Goal: Task Accomplishment & Management: Manage account settings

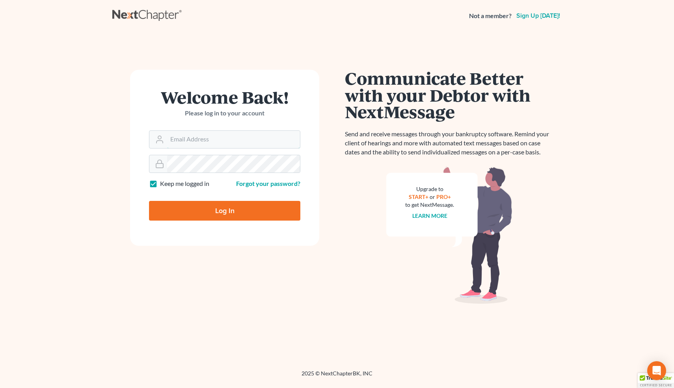
type input "[EMAIL_ADDRESS][DOMAIN_NAME]"
click at [202, 215] on input "Log In" at bounding box center [224, 211] width 151 height 20
type input "Thinking..."
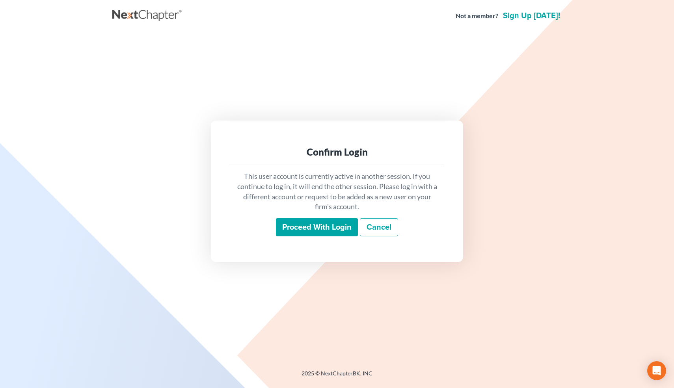
click at [306, 227] on input "Proceed with login" at bounding box center [317, 227] width 82 height 18
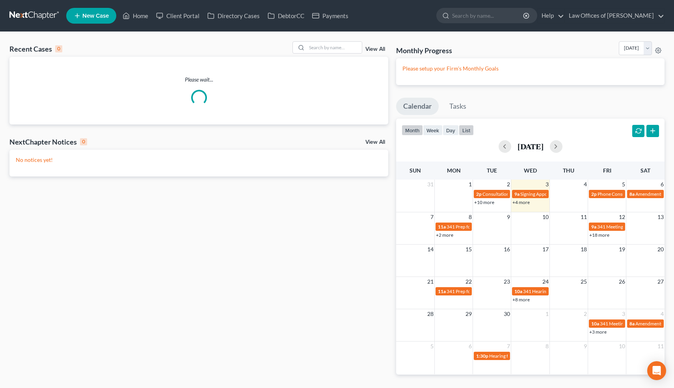
click at [468, 132] on button "list" at bounding box center [466, 130] width 15 height 11
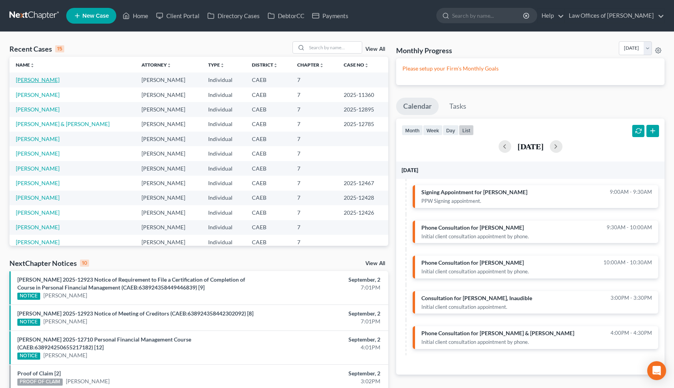
click at [45, 81] on link "[PERSON_NAME]" at bounding box center [38, 79] width 44 height 7
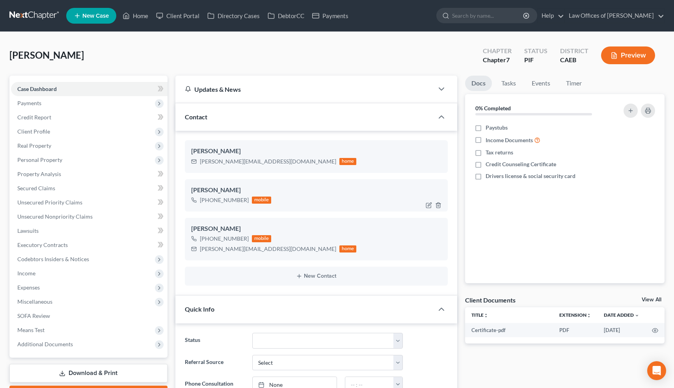
scroll to position [3163, 0]
click at [438, 207] on icon "button" at bounding box center [438, 205] width 6 height 6
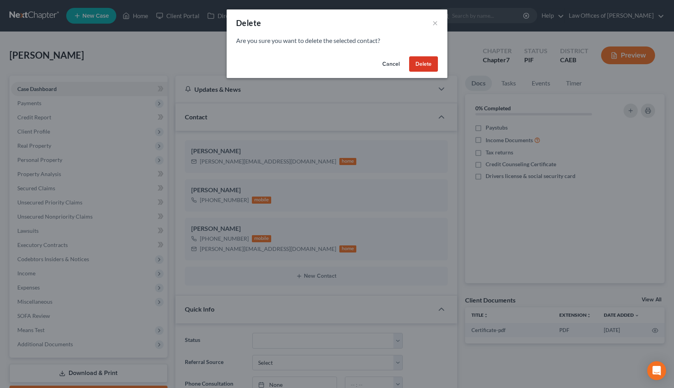
click at [426, 66] on button "Delete" at bounding box center [423, 64] width 29 height 16
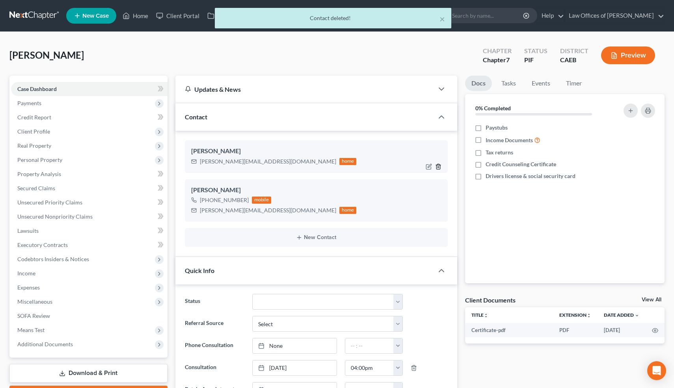
click at [438, 167] on icon "button" at bounding box center [438, 166] width 6 height 6
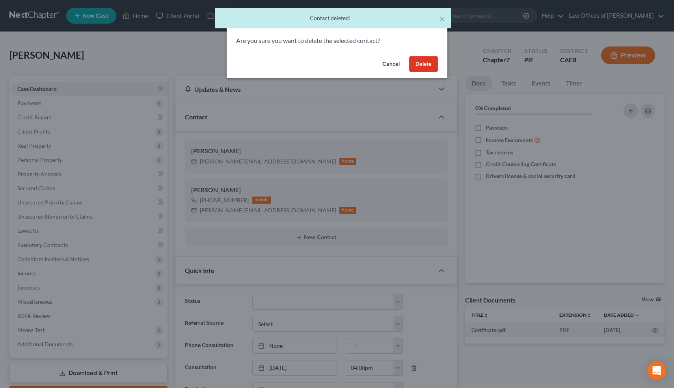
click at [421, 65] on button "Delete" at bounding box center [423, 64] width 29 height 16
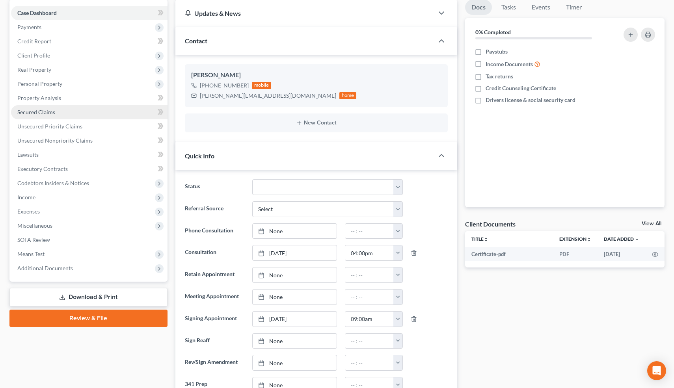
scroll to position [75, 0]
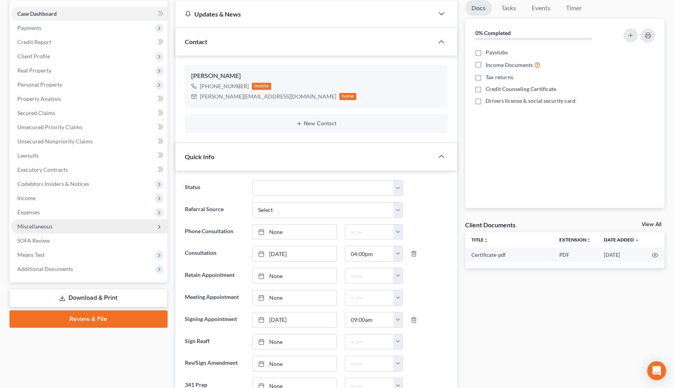
click at [38, 227] on span "Miscellaneous" at bounding box center [34, 226] width 35 height 7
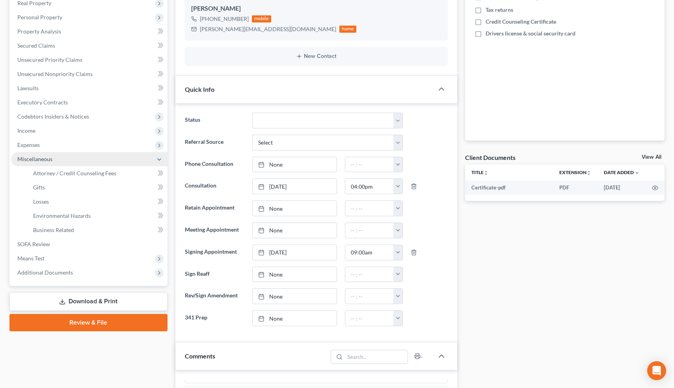
scroll to position [143, 0]
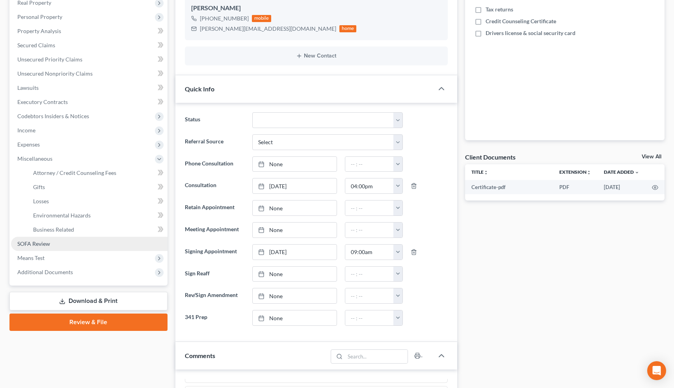
click at [74, 248] on link "SOFA Review" at bounding box center [89, 244] width 156 height 14
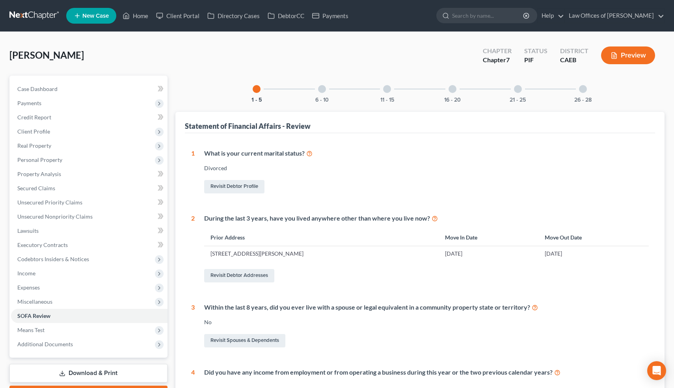
click at [323, 86] on div at bounding box center [322, 89] width 8 height 8
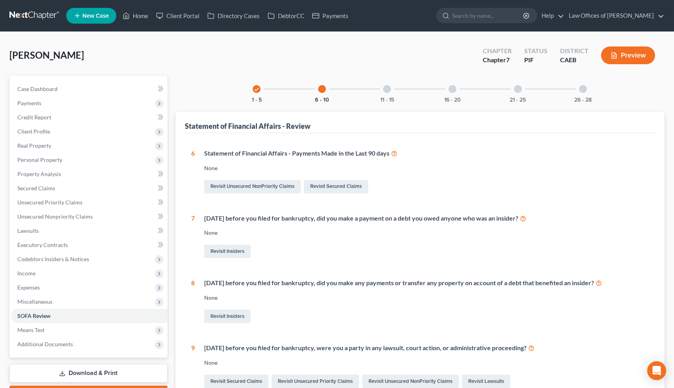
click at [388, 91] on div at bounding box center [387, 89] width 8 height 8
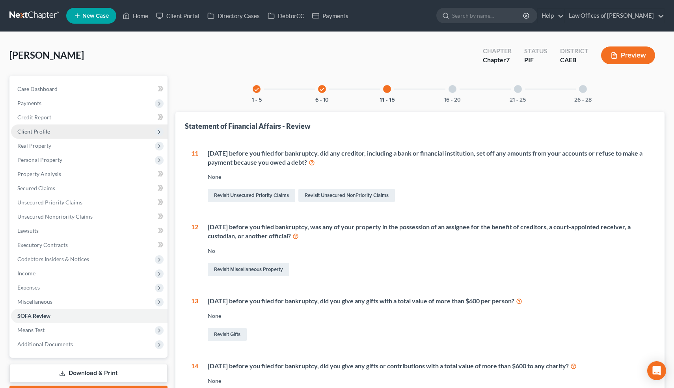
click at [44, 130] on span "Client Profile" at bounding box center [33, 131] width 33 height 7
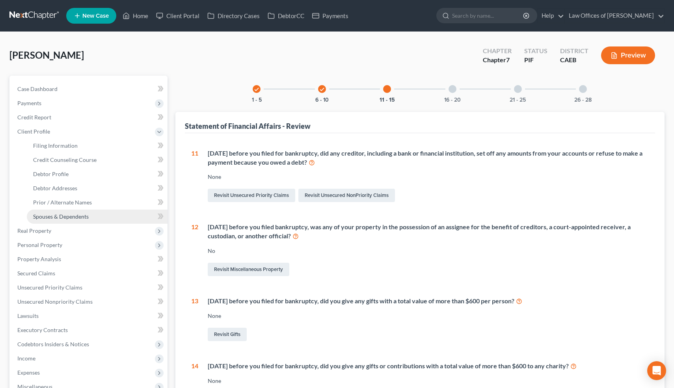
click at [56, 216] on span "Spouses & Dependents" at bounding box center [61, 216] width 56 height 7
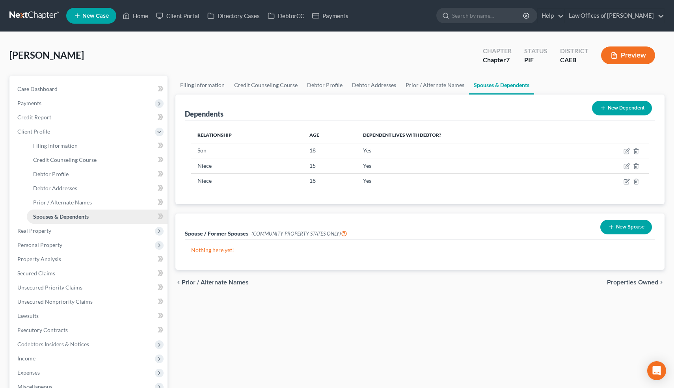
click at [124, 217] on link "Spouses & Dependents" at bounding box center [97, 217] width 141 height 14
click at [622, 226] on button "New Spouse" at bounding box center [626, 227] width 52 height 15
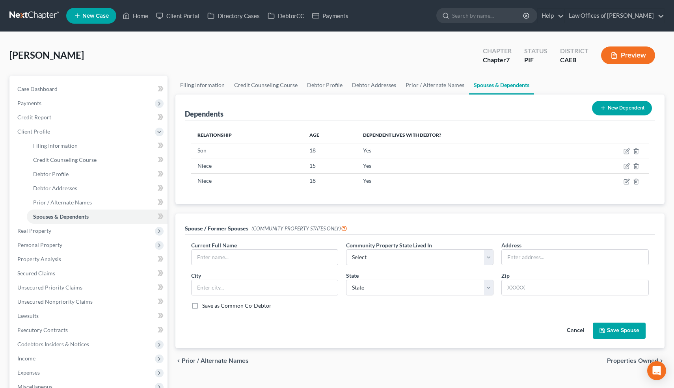
click at [574, 329] on button "Cancel" at bounding box center [575, 331] width 35 height 16
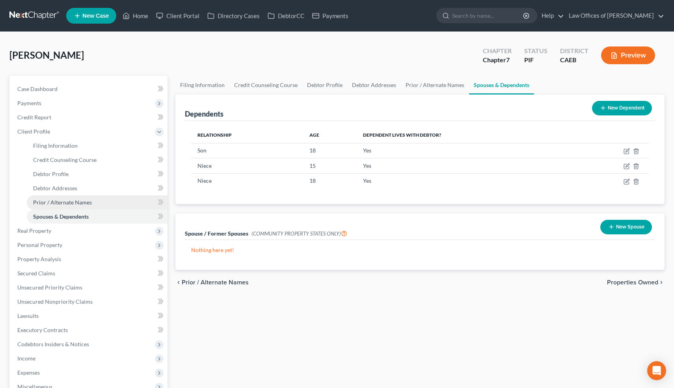
scroll to position [129, 0]
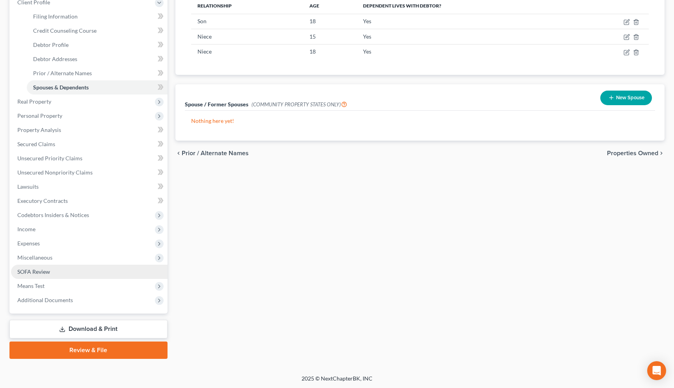
click at [42, 272] on span "SOFA Review" at bounding box center [33, 271] width 33 height 7
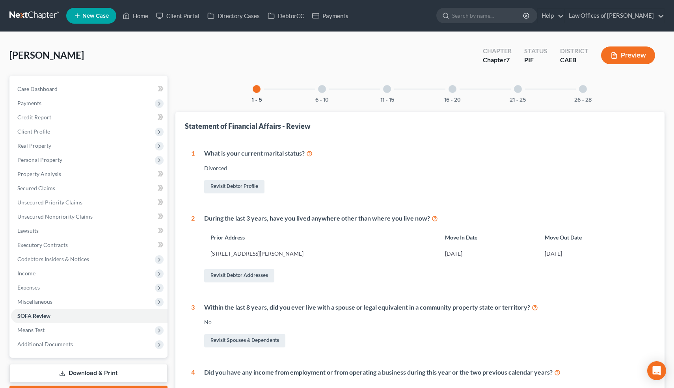
click at [453, 90] on div at bounding box center [452, 89] width 8 height 8
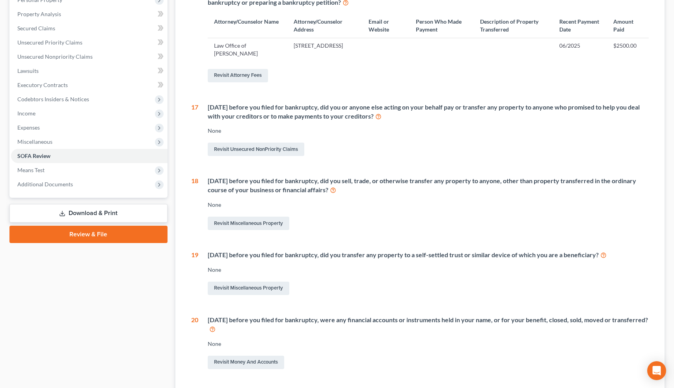
scroll to position [158, 0]
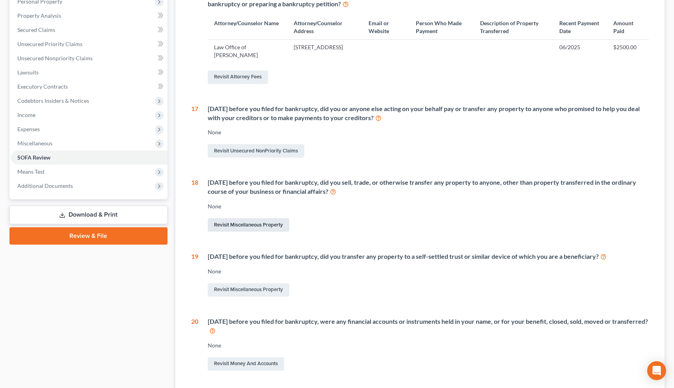
click at [260, 224] on link "Revisit Miscellaneous Property" at bounding box center [249, 224] width 82 height 13
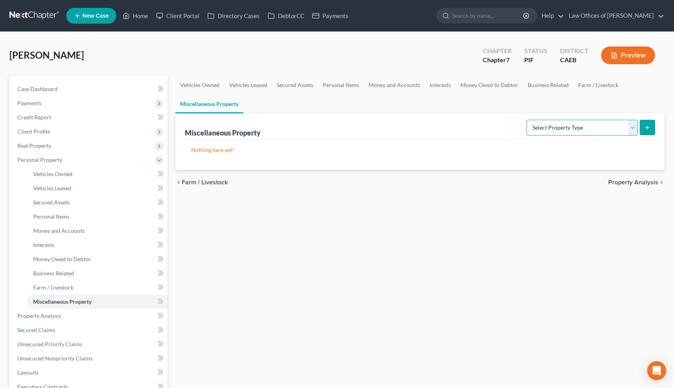
click at [635, 127] on select "Select Property Type Assigned for Creditor Benefit [DATE] Holding for Another N…" at bounding box center [581, 128] width 111 height 16
click at [55, 89] on span "Case Dashboard" at bounding box center [37, 88] width 40 height 7
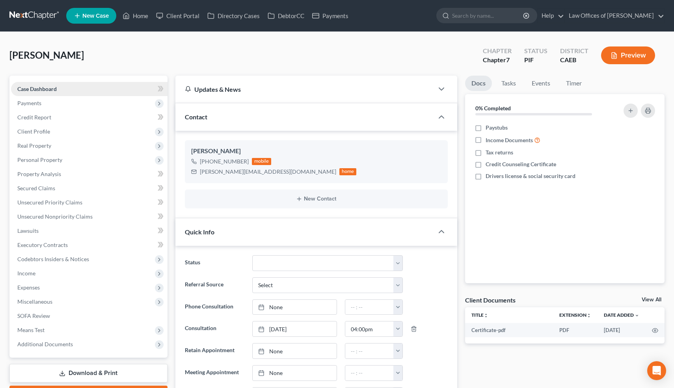
scroll to position [3163, 0]
click at [36, 129] on span "Client Profile" at bounding box center [33, 131] width 33 height 7
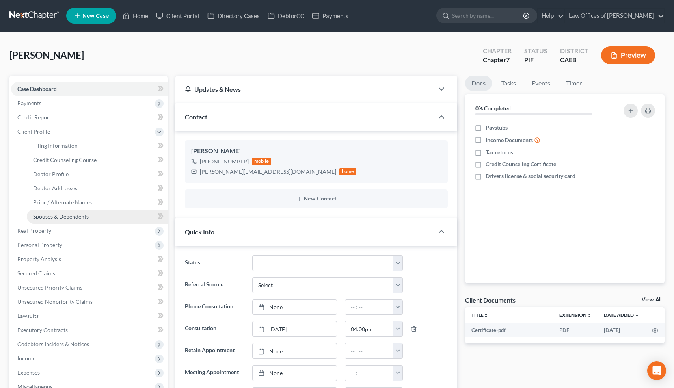
click at [47, 216] on span "Spouses & Dependents" at bounding box center [61, 216] width 56 height 7
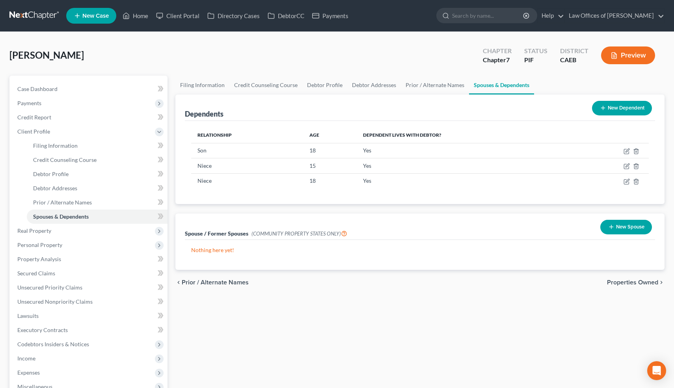
click at [618, 225] on button "New Spouse" at bounding box center [626, 227] width 52 height 15
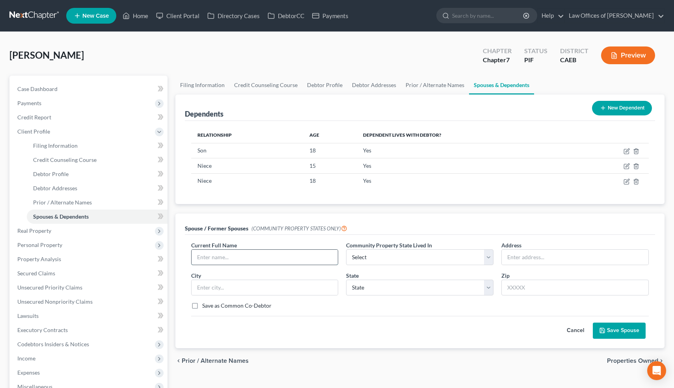
click at [223, 256] on input "text" at bounding box center [264, 257] width 147 height 15
type input "[PERSON_NAME]"
click at [403, 255] on select "Select AZ CA GU ID LA NV NM PR [GEOGRAPHIC_DATA] [GEOGRAPHIC_DATA] [GEOGRAPHIC_…" at bounding box center [419, 257] width 147 height 16
select select "1"
click at [346, 249] on select "Select AZ CA GU ID LA NV NM PR [GEOGRAPHIC_DATA] [GEOGRAPHIC_DATA] [GEOGRAPHIC_…" at bounding box center [419, 257] width 147 height 16
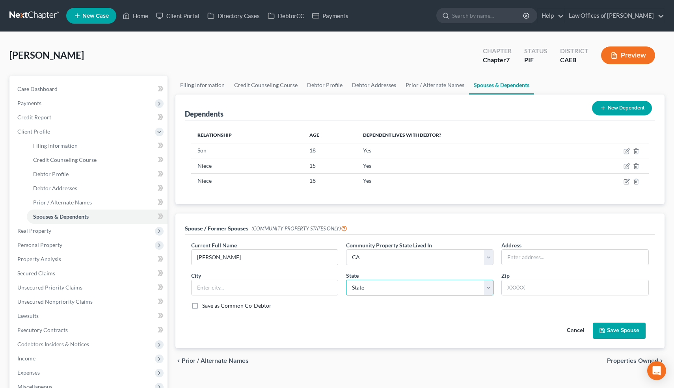
click at [373, 288] on select "State [US_STATE] AK AR AZ CA CO CT DE DC [GEOGRAPHIC_DATA] [GEOGRAPHIC_DATA] GU…" at bounding box center [419, 288] width 147 height 16
select select "4"
click at [346, 280] on select "State [US_STATE] AK AR AZ CA CO CT DE DC [GEOGRAPHIC_DATA] [GEOGRAPHIC_DATA] GU…" at bounding box center [419, 288] width 147 height 16
click at [383, 287] on select "State [US_STATE] AK AR AZ CA CO CT DE DC [GEOGRAPHIC_DATA] [GEOGRAPHIC_DATA] GU…" at bounding box center [419, 288] width 147 height 16
select select
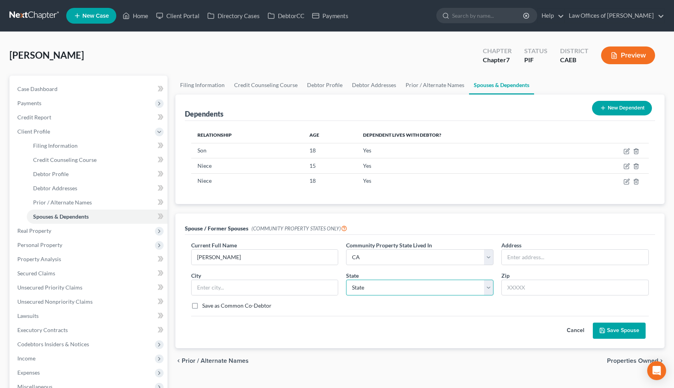
click at [346, 280] on select "State [US_STATE] AK AR AZ CA CO CT DE DC [GEOGRAPHIC_DATA] [GEOGRAPHIC_DATA] GU…" at bounding box center [419, 288] width 147 height 16
click at [614, 327] on button "Save Spouse" at bounding box center [618, 331] width 53 height 17
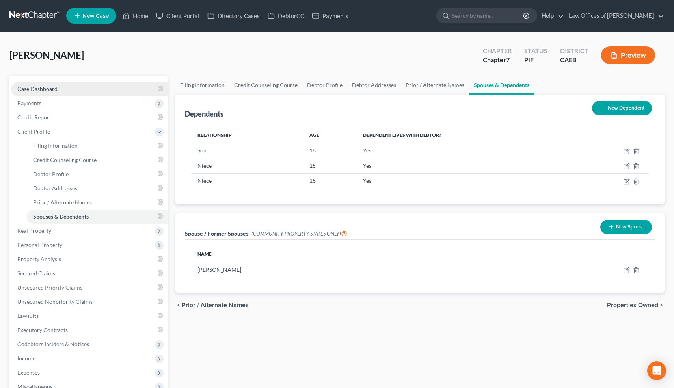
click at [57, 89] on link "Case Dashboard" at bounding box center [89, 89] width 156 height 14
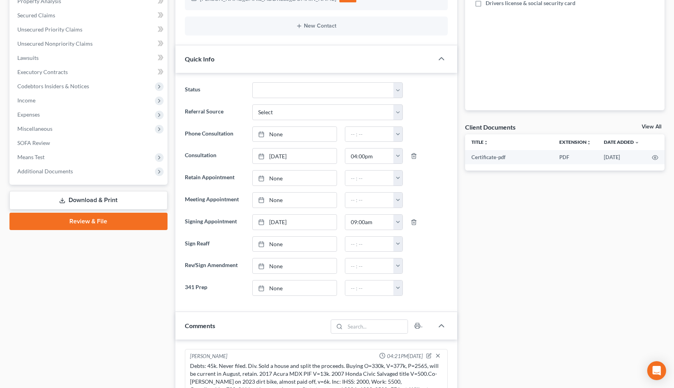
scroll to position [173, 0]
click at [48, 130] on span "Miscellaneous" at bounding box center [34, 129] width 35 height 7
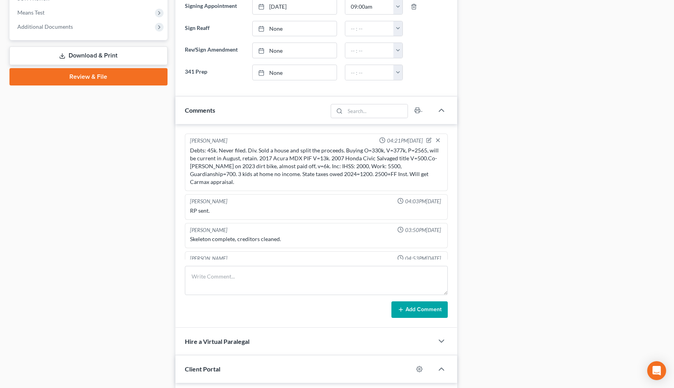
scroll to position [390, 0]
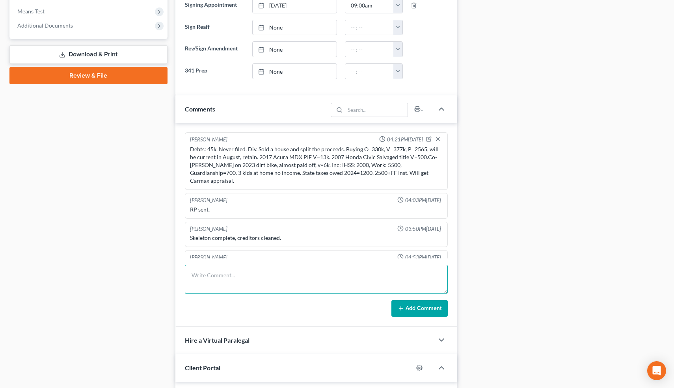
click at [276, 288] on textarea at bounding box center [316, 279] width 263 height 29
type textarea "Sale of house was over [DATE]."
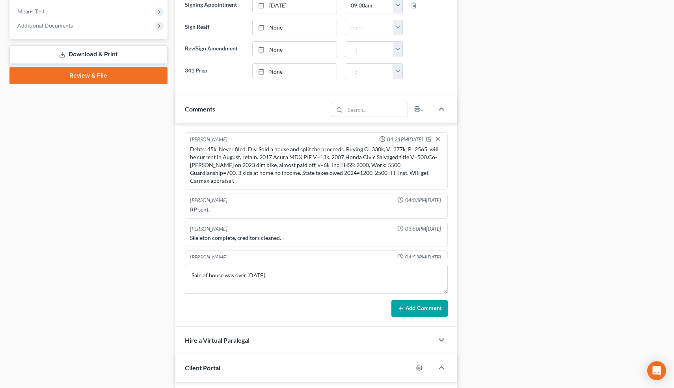
click at [411, 310] on button "Add Comment" at bounding box center [419, 308] width 56 height 17
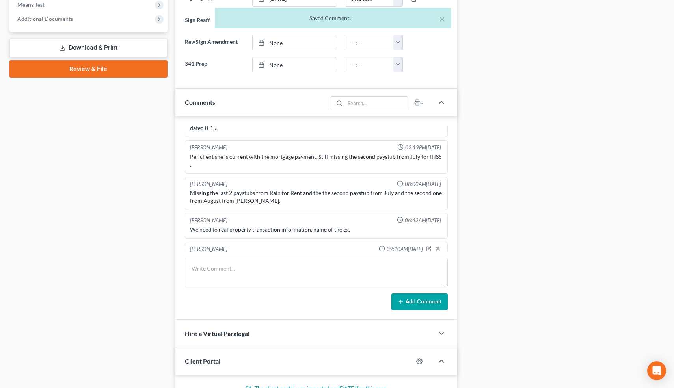
scroll to position [0, 0]
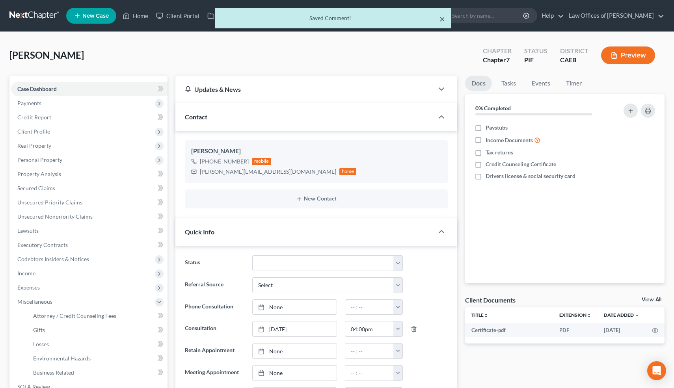
click at [442, 20] on button "×" at bounding box center [442, 18] width 6 height 9
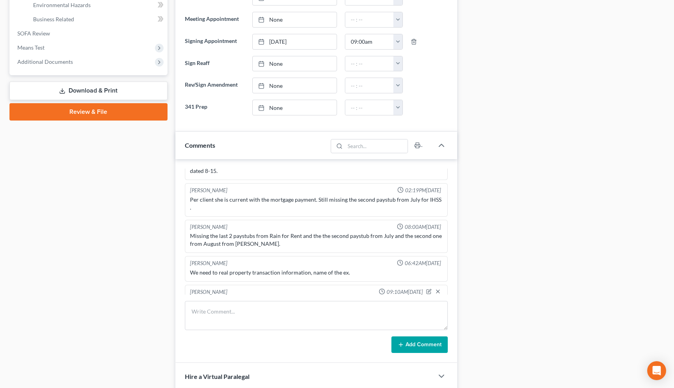
scroll to position [355, 0]
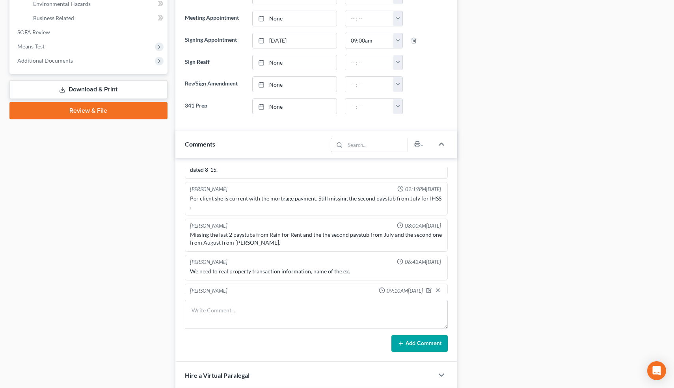
click at [96, 85] on link "Download & Print" at bounding box center [88, 89] width 158 height 19
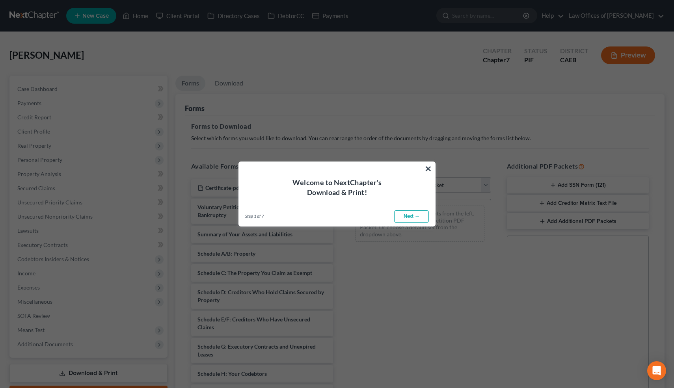
click at [409, 217] on link "Next →" at bounding box center [411, 216] width 35 height 13
select select "0"
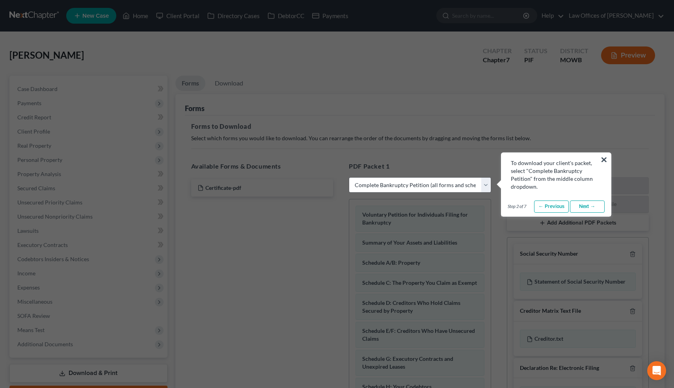
click at [581, 204] on link "Next →" at bounding box center [587, 207] width 35 height 13
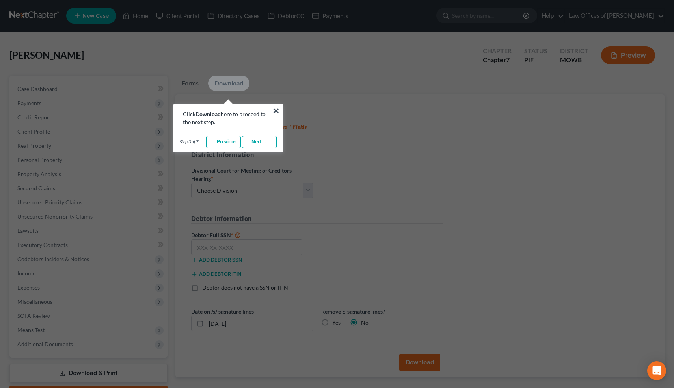
click at [260, 141] on link "Next →" at bounding box center [259, 142] width 35 height 13
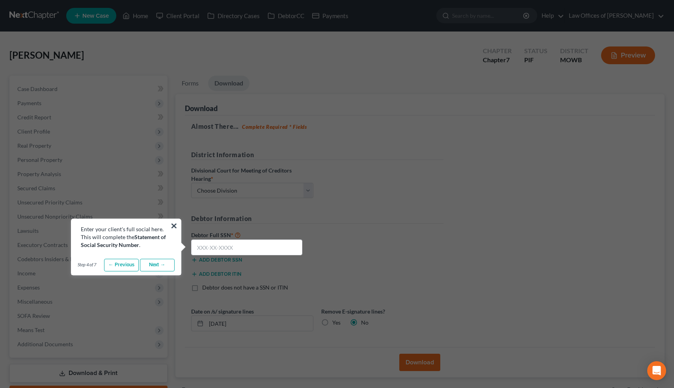
click at [163, 262] on link "Next →" at bounding box center [157, 265] width 35 height 13
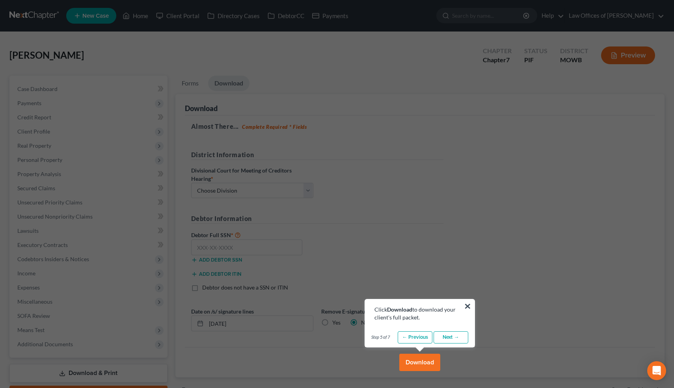
click at [450, 338] on link "Next →" at bounding box center [450, 337] width 35 height 13
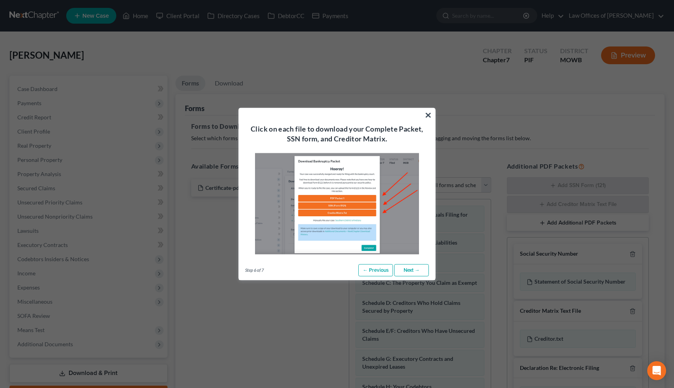
click at [418, 271] on link "Next →" at bounding box center [411, 270] width 35 height 13
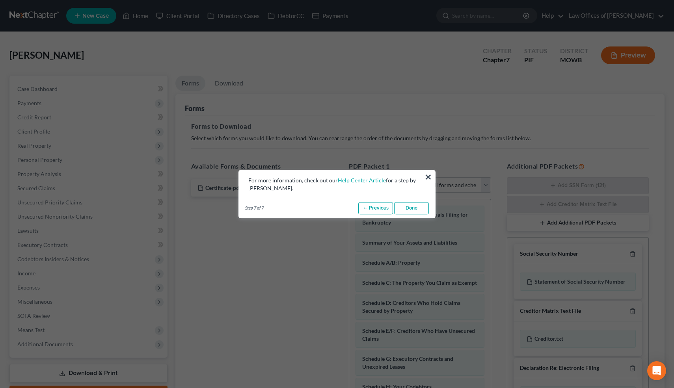
click at [411, 207] on link "Done" at bounding box center [411, 208] width 35 height 13
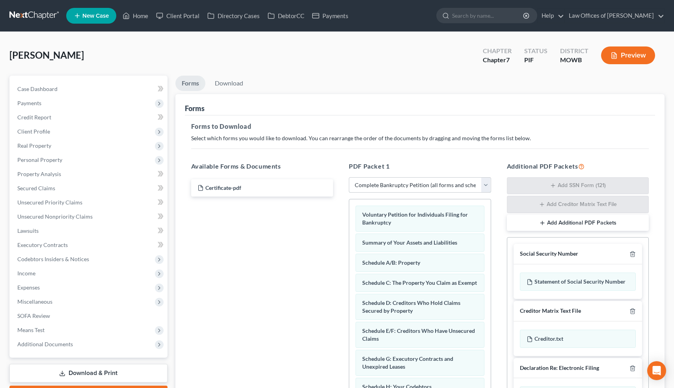
click at [405, 187] on select "Choose Default Petition PDF Packet Complete Bankruptcy Petition (all forms and …" at bounding box center [420, 185] width 142 height 16
click at [349, 177] on select "Choose Default Petition PDF Packet Complete Bankruptcy Petition (all forms and …" at bounding box center [420, 185] width 142 height 16
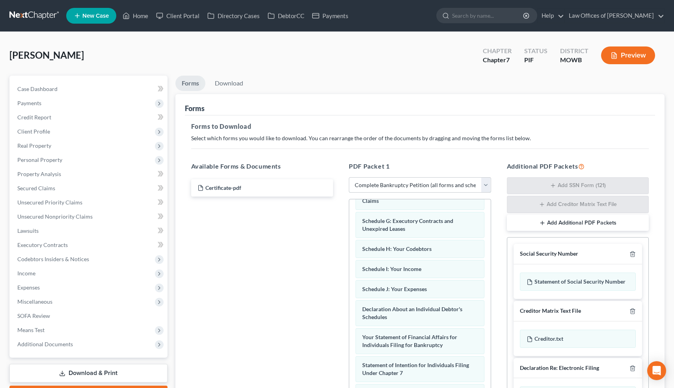
scroll to position [138, 0]
click at [632, 311] on icon "button" at bounding box center [632, 311] width 6 height 6
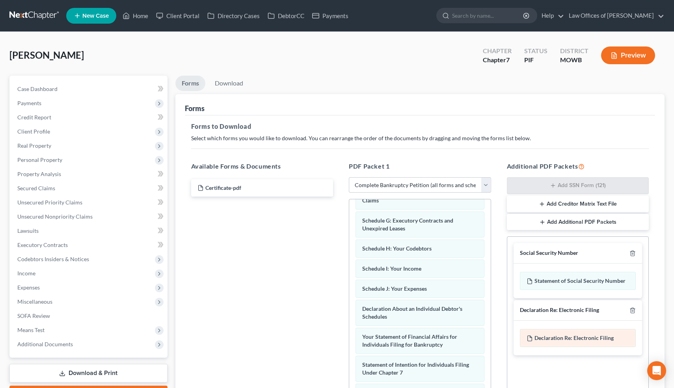
click at [559, 338] on span "Declaration Re: Electronic Filing" at bounding box center [573, 337] width 79 height 7
click at [633, 310] on line "button" at bounding box center [633, 311] width 0 height 2
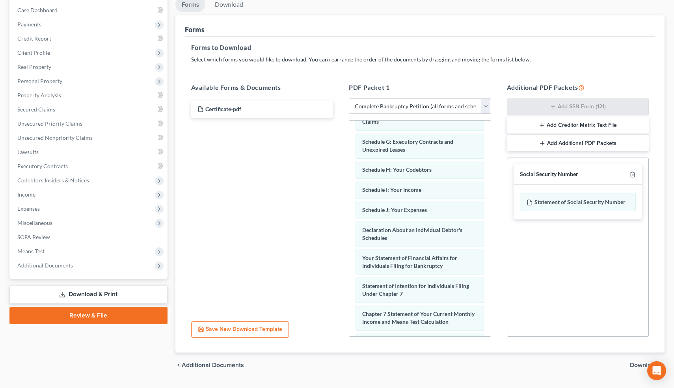
scroll to position [98, 0]
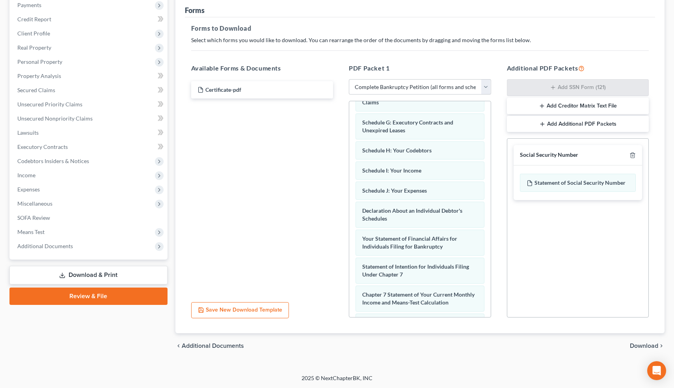
click at [642, 344] on span "Download" at bounding box center [644, 346] width 28 height 6
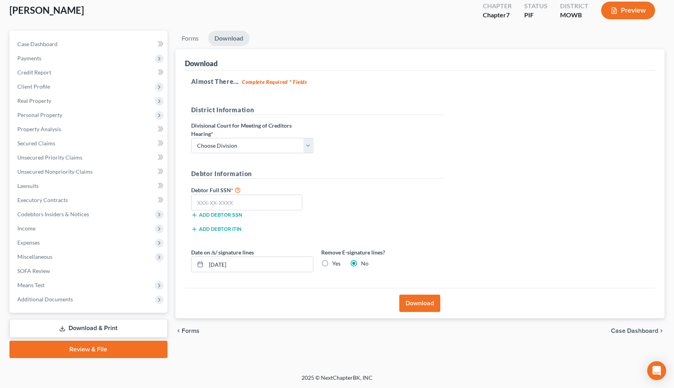
scroll to position [44, 0]
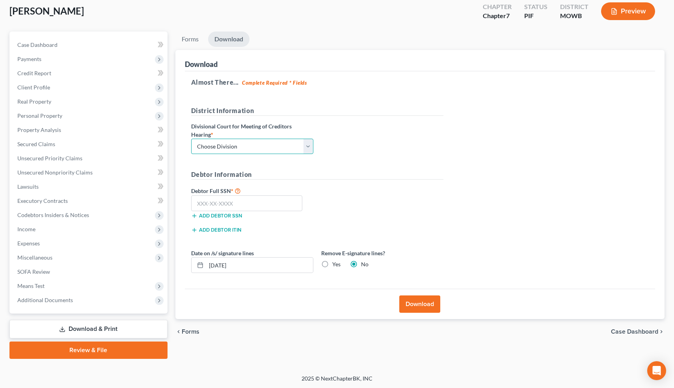
click at [280, 144] on select "Choose Division Fresno Modesto [GEOGRAPHIC_DATA]" at bounding box center [252, 147] width 122 height 16
select select "0"
click at [191, 139] on select "Choose Division Fresno Modesto [GEOGRAPHIC_DATA]" at bounding box center [252, 147] width 122 height 16
click at [221, 201] on input "text" at bounding box center [246, 203] width 111 height 16
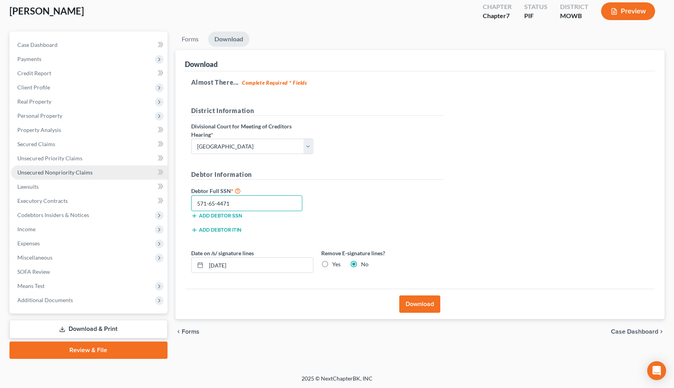
type input "571-65-4471"
click at [46, 170] on span "Unsecured Nonpriority Claims" at bounding box center [54, 172] width 75 height 7
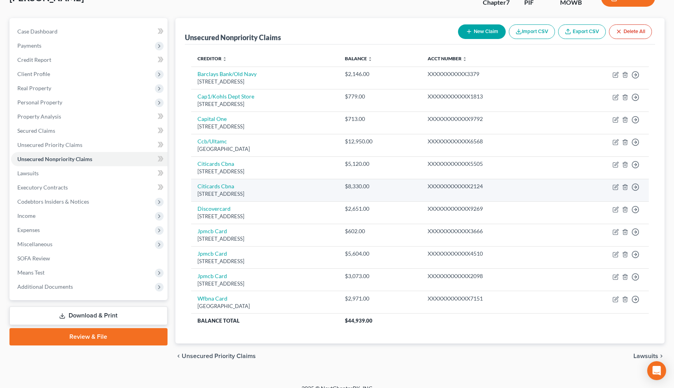
scroll to position [57, 0]
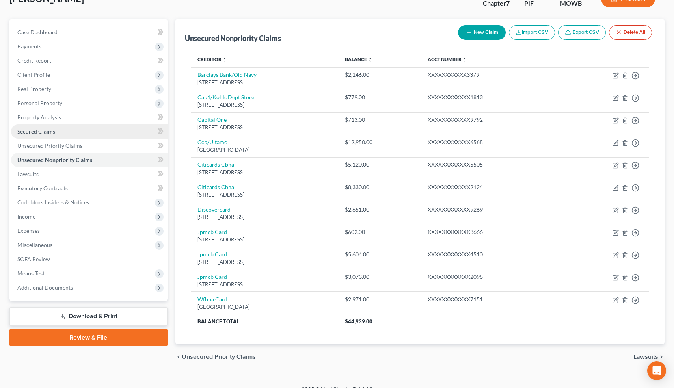
click at [70, 129] on link "Secured Claims" at bounding box center [89, 131] width 156 height 14
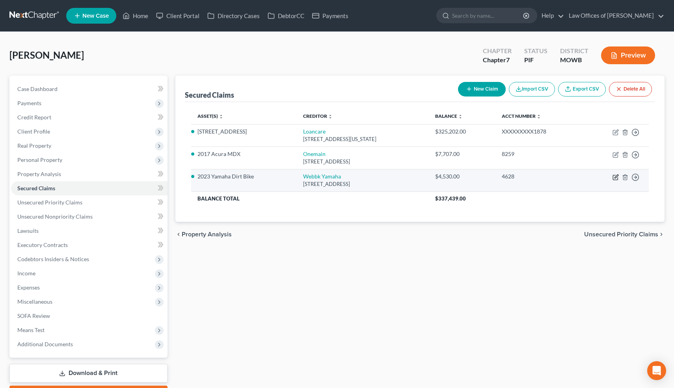
click at [615, 178] on icon "button" at bounding box center [616, 177] width 4 height 4
select select "4"
select select "0"
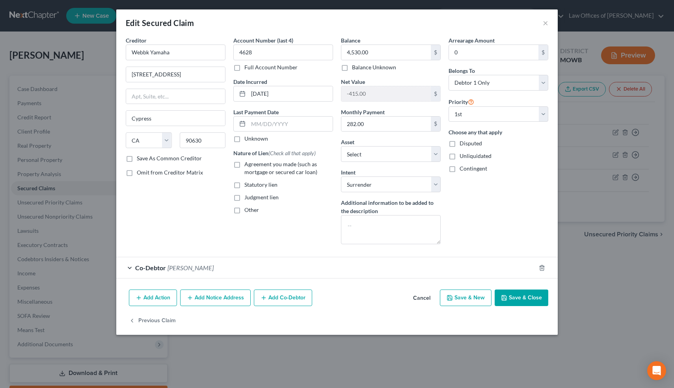
click at [244, 140] on label "Unknown" at bounding box center [256, 139] width 24 height 8
click at [247, 140] on input "Unknown" at bounding box center [249, 137] width 5 height 5
checkbox input "true"
click at [521, 292] on button "Save & Close" at bounding box center [521, 298] width 54 height 17
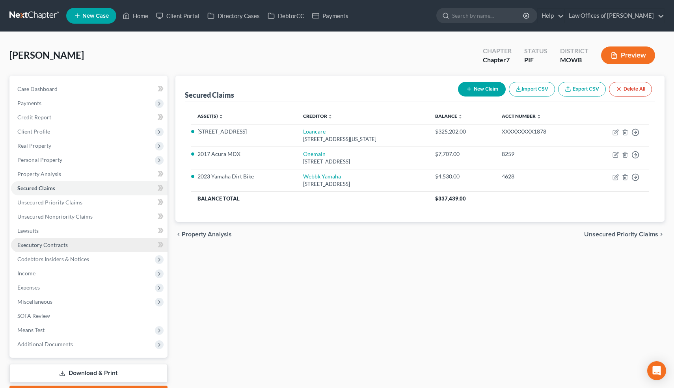
scroll to position [44, 0]
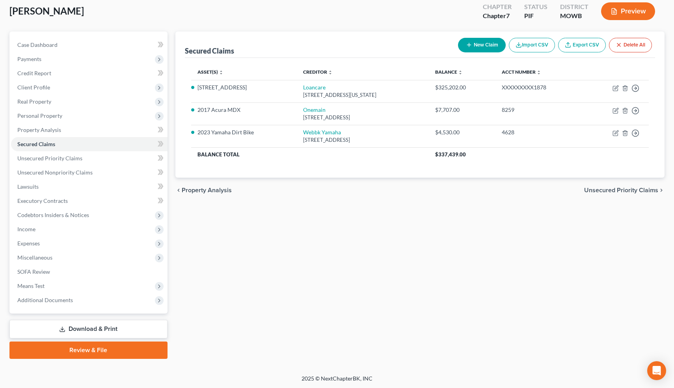
click at [93, 331] on link "Download & Print" at bounding box center [88, 329] width 158 height 19
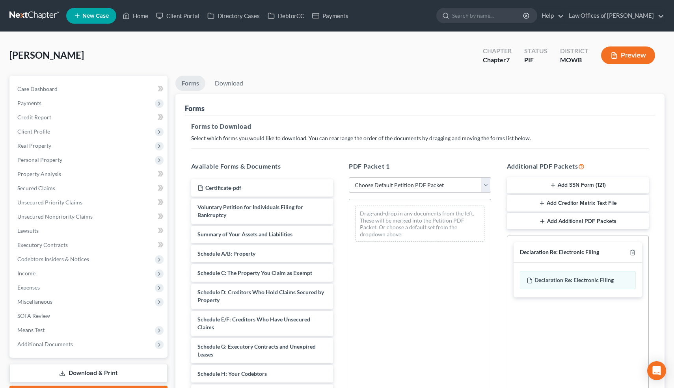
click at [446, 188] on select "Choose Default Petition PDF Packet Complete Bankruptcy Petition (all forms and …" at bounding box center [420, 185] width 142 height 16
select select "0"
click at [349, 177] on select "Choose Default Petition PDF Packet Complete Bankruptcy Petition (all forms and …" at bounding box center [420, 185] width 142 height 16
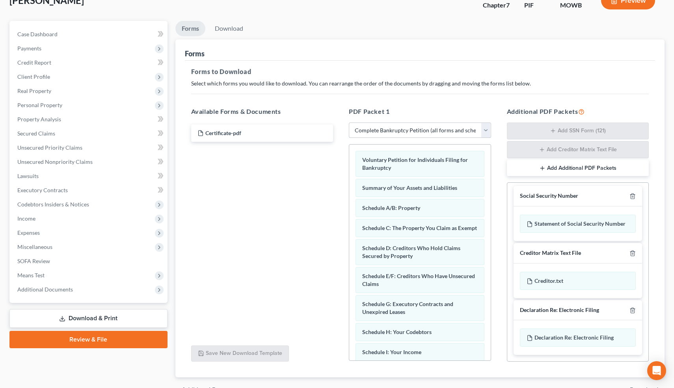
scroll to position [99, 0]
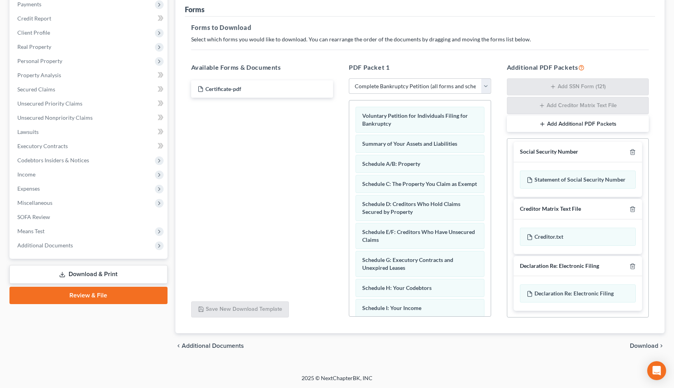
click at [643, 345] on span "Download" at bounding box center [644, 346] width 28 height 6
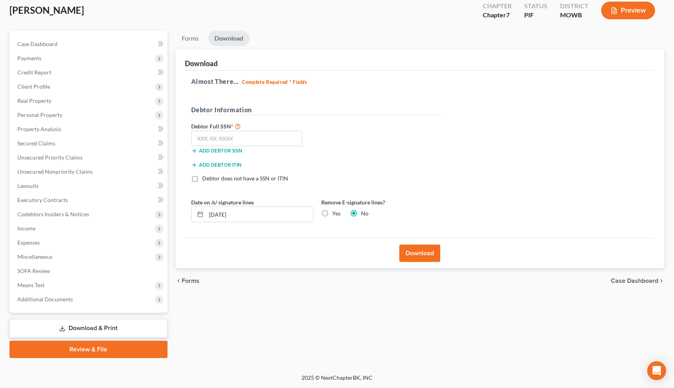
scroll to position [44, 0]
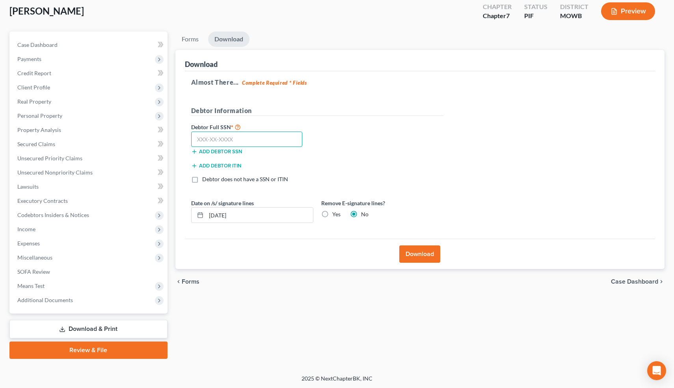
click at [257, 138] on input "text" at bounding box center [246, 140] width 111 height 16
type input "571-65-4471"
click at [415, 254] on button "Download" at bounding box center [419, 253] width 41 height 17
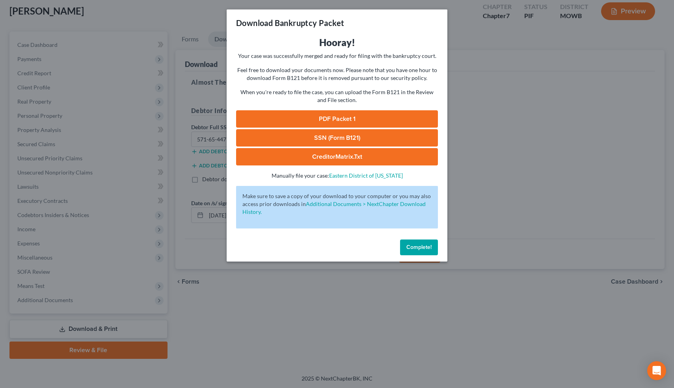
click at [351, 115] on link "PDF Packet 1" at bounding box center [337, 118] width 202 height 17
click at [339, 137] on link "SSN (Form B121)" at bounding box center [337, 137] width 202 height 17
click at [367, 154] on link "CreditorMatrix.txt" at bounding box center [337, 156] width 202 height 17
click at [427, 249] on span "Complete!" at bounding box center [418, 247] width 25 height 7
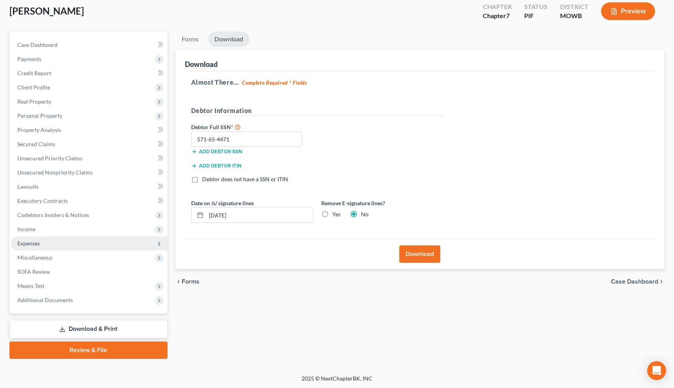
click at [37, 238] on span "Expenses" at bounding box center [89, 243] width 156 height 14
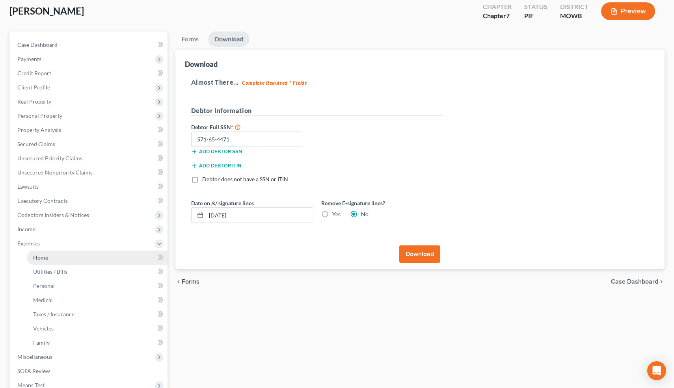
click at [47, 256] on span "Home" at bounding box center [40, 257] width 15 height 7
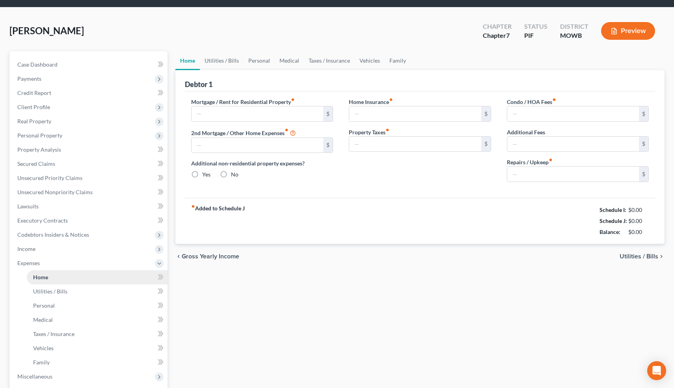
type input "2,726.00"
radio input "true"
type input "200.00"
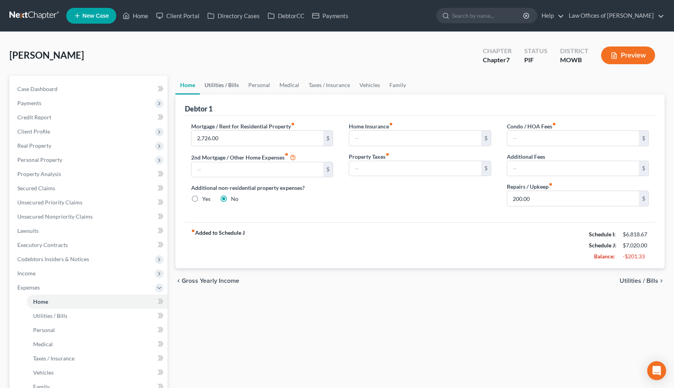
click at [214, 82] on link "Utilities / Bills" at bounding box center [222, 85] width 44 height 19
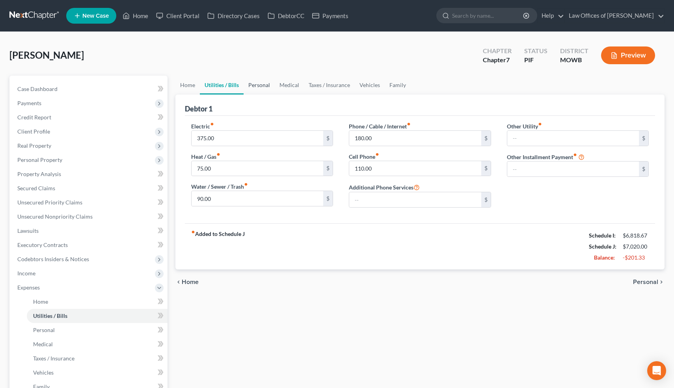
click at [253, 84] on link "Personal" at bounding box center [258, 85] width 31 height 19
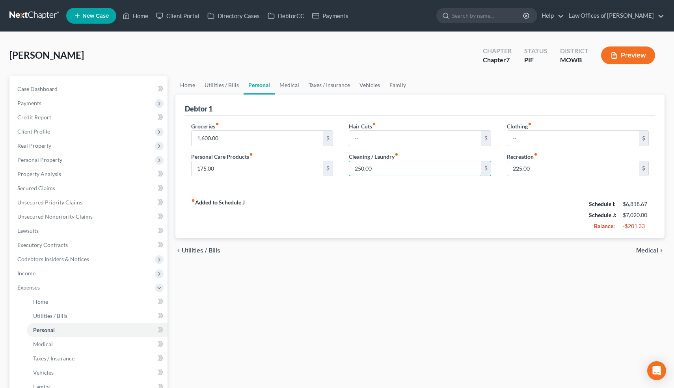
drag, startPoint x: 377, startPoint y: 167, endPoint x: 404, endPoint y: 179, distance: 29.1
click at [404, 179] on div "Hair Cuts fiber_manual_record $ Cleaning / Laundry fiber_manual_record 250.00 $" at bounding box center [420, 152] width 158 height 61
type input "50"
click at [494, 192] on div "fiber_manual_record Added to Schedule J Schedule I: $6,818.67 Schedule J: $6,82…" at bounding box center [420, 215] width 470 height 46
type input "1"
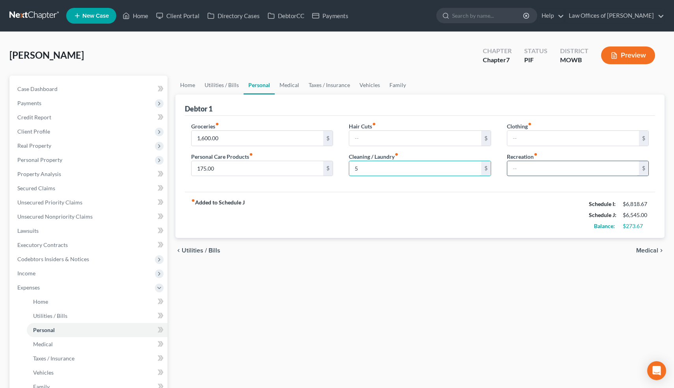
type input "50"
click at [574, 165] on input "text" at bounding box center [573, 168] width 132 height 15
type input "150"
click at [507, 203] on div "fiber_manual_record Added to Schedule J Schedule I: $6,818.67 Schedule J: $6,74…" at bounding box center [420, 215] width 470 height 46
click at [541, 133] on input "text" at bounding box center [573, 138] width 132 height 15
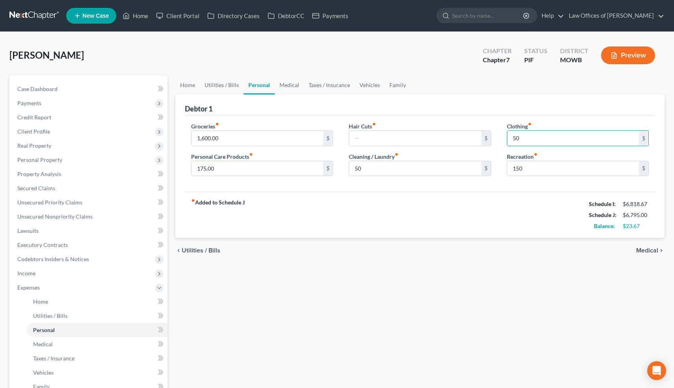
type input "50"
click at [479, 195] on div "fiber_manual_record Added to Schedule J Schedule I: $6,818.67 Schedule J: $6,79…" at bounding box center [420, 215] width 470 height 46
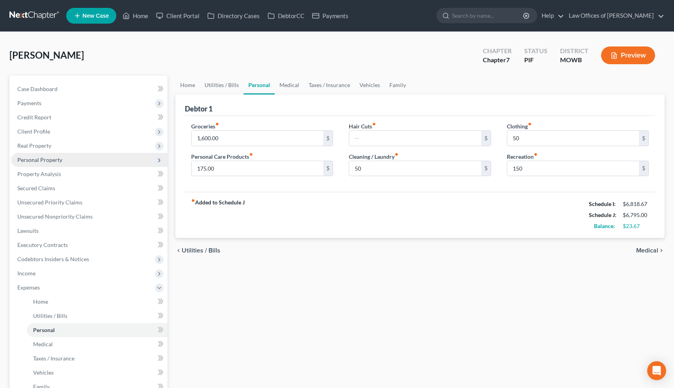
click at [54, 162] on span "Personal Property" at bounding box center [39, 159] width 45 height 7
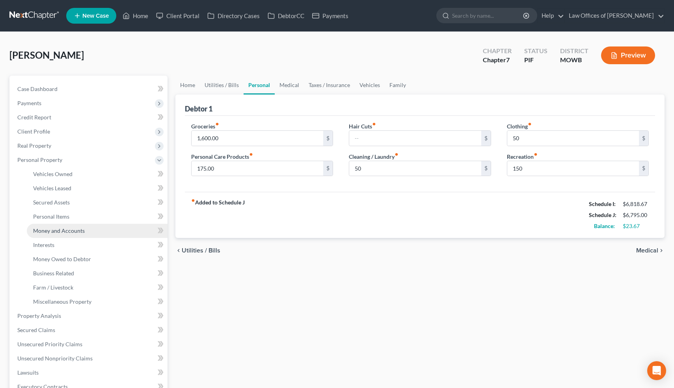
click at [56, 232] on span "Money and Accounts" at bounding box center [59, 230] width 52 height 7
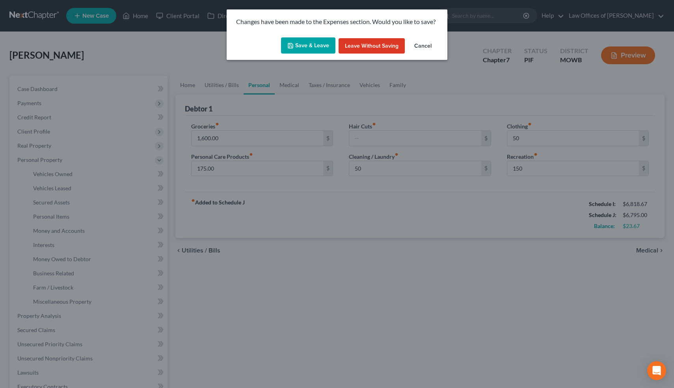
click at [317, 43] on button "Save & Leave" at bounding box center [308, 45] width 54 height 17
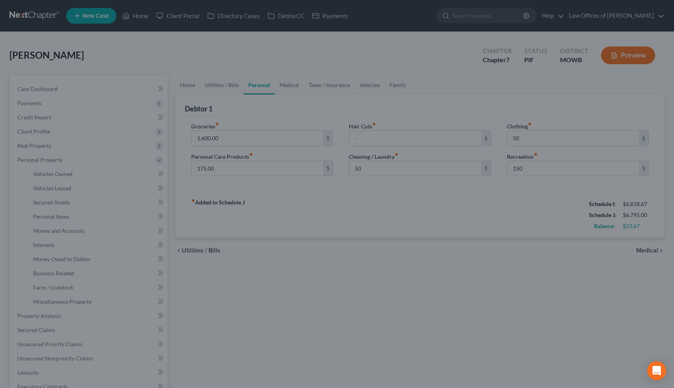
type input "50.00"
type input "150.00"
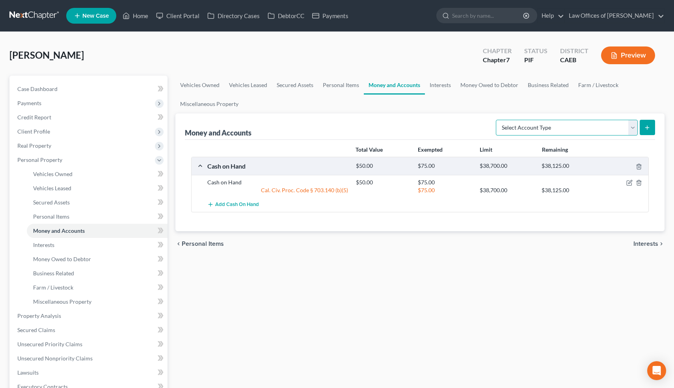
click at [630, 126] on select "Select Account Type Brokerage Cash on Hand Certificates of Deposit Checking Acc…" at bounding box center [567, 128] width 142 height 16
select select "checking"
click at [497, 120] on select "Select Account Type Brokerage Cash on Hand Certificates of Deposit Checking Acc…" at bounding box center [567, 128] width 142 height 16
click at [646, 127] on icon "submit" at bounding box center [647, 127] width 6 height 6
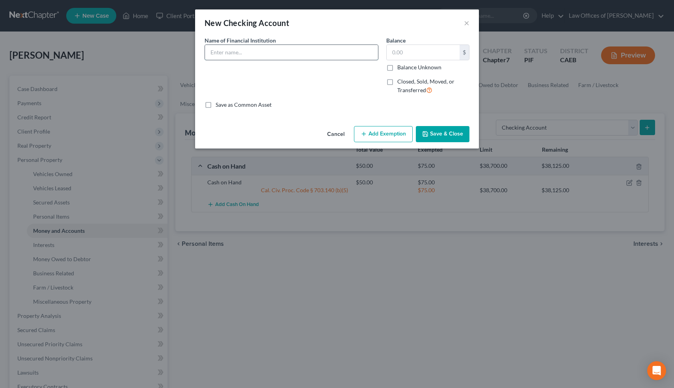
click at [298, 54] on input "text" at bounding box center [291, 52] width 173 height 15
type input "Chase Bank"
click at [424, 49] on input "text" at bounding box center [422, 52] width 73 height 15
type input "150"
click at [444, 133] on button "Save & Close" at bounding box center [443, 134] width 54 height 17
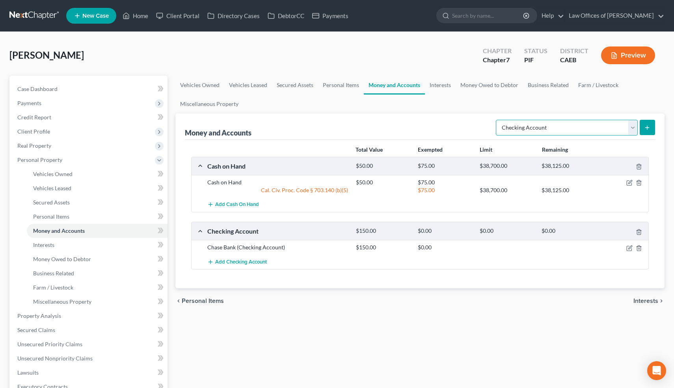
click at [633, 127] on select "Select Account Type Brokerage Cash on Hand Certificates of Deposit Checking Acc…" at bounding box center [567, 128] width 142 height 16
select select "savings"
click at [497, 120] on select "Select Account Type Brokerage Cash on Hand Certificates of Deposit Checking Acc…" at bounding box center [567, 128] width 142 height 16
click at [646, 131] on button "submit" at bounding box center [646, 127] width 15 height 15
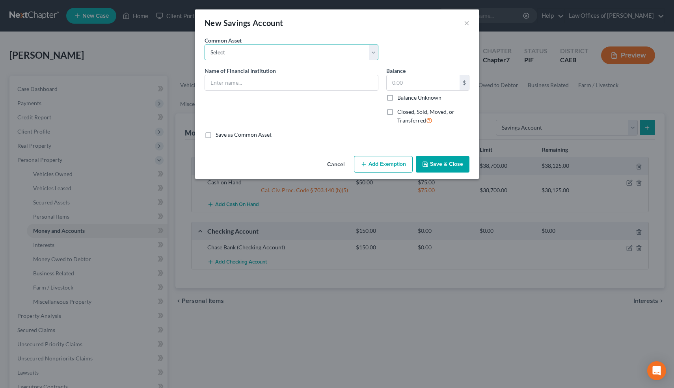
click at [252, 49] on select "Select Valley Strong CU" at bounding box center [291, 53] width 174 height 16
click at [246, 84] on input "text" at bounding box center [291, 82] width 173 height 15
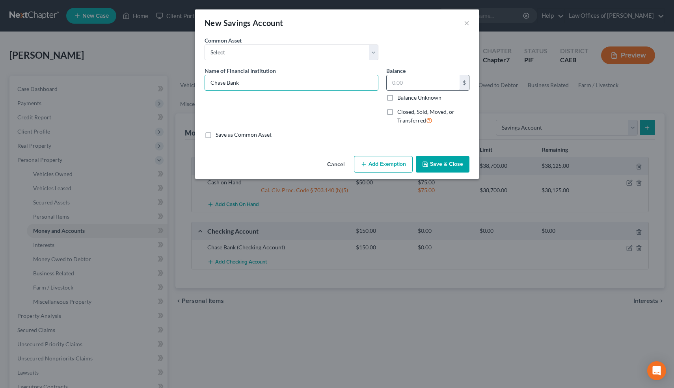
type input "Chase Bank"
click at [430, 88] on input "text" at bounding box center [422, 82] width 73 height 15
type input "200"
click at [446, 162] on button "Save & Close" at bounding box center [443, 164] width 54 height 17
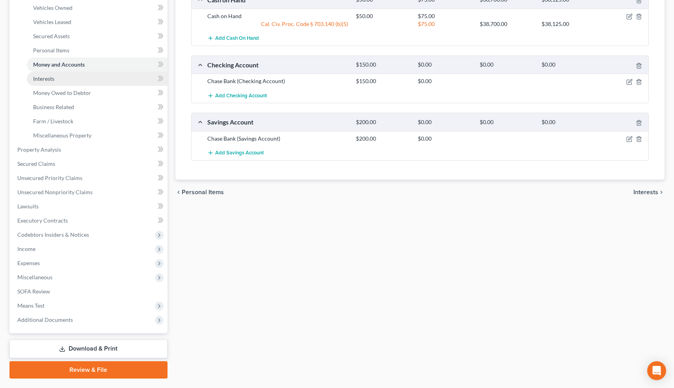
scroll to position [167, 0]
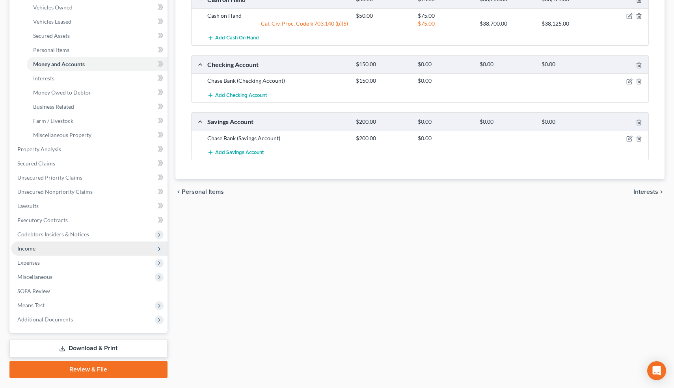
click at [34, 247] on span "Income" at bounding box center [26, 248] width 18 height 7
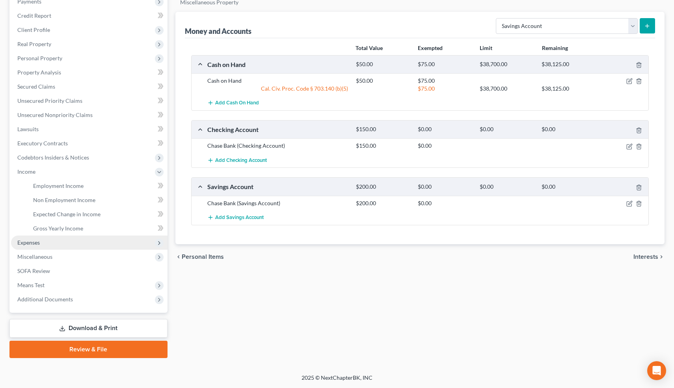
scroll to position [101, 0]
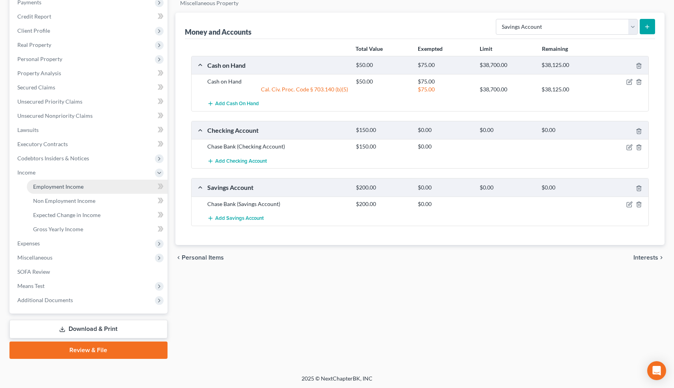
click at [82, 190] on link "Employment Income" at bounding box center [97, 187] width 141 height 14
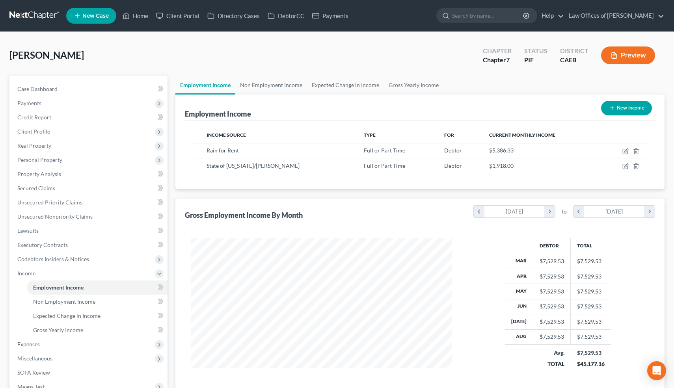
scroll to position [141, 276]
click at [626, 152] on icon "button" at bounding box center [625, 151] width 6 height 6
select select "0"
select select "4"
select select "3"
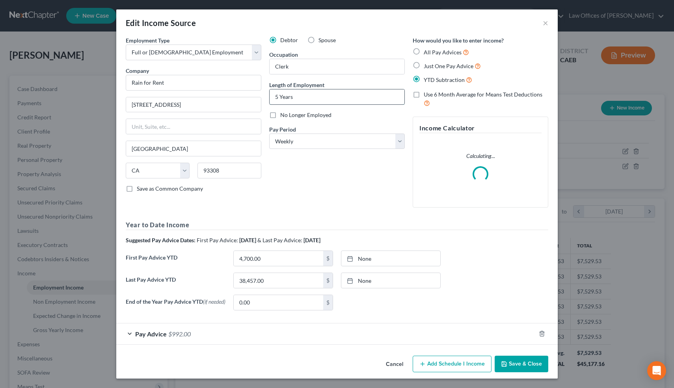
click at [278, 98] on input "5 Years" at bounding box center [336, 96] width 135 height 15
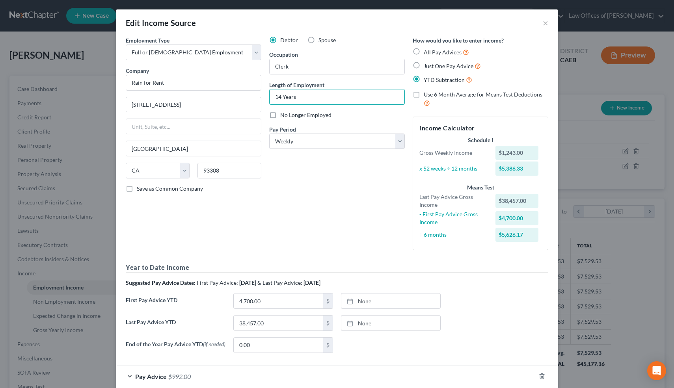
scroll to position [44, 0]
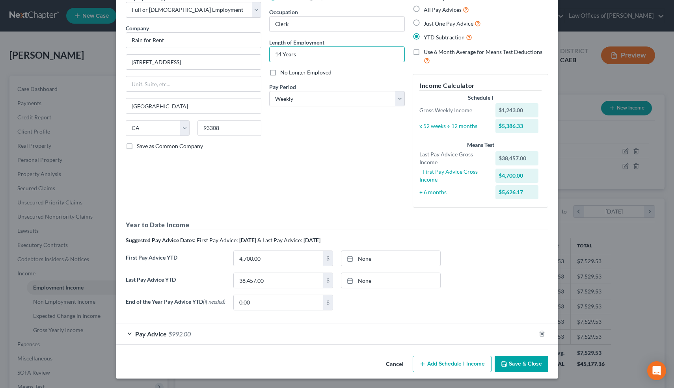
type input "14 Years"
click at [518, 366] on button "Save & Close" at bounding box center [521, 364] width 54 height 17
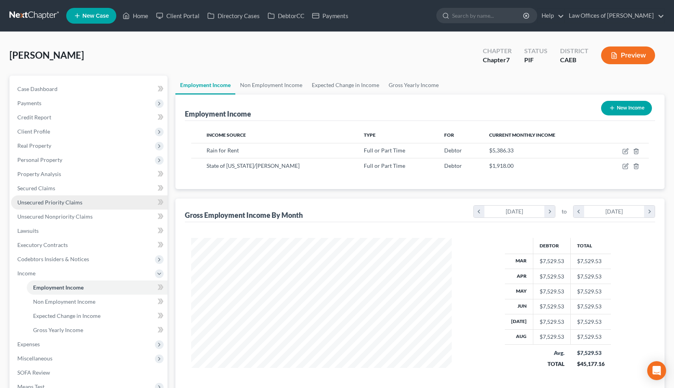
scroll to position [101, 0]
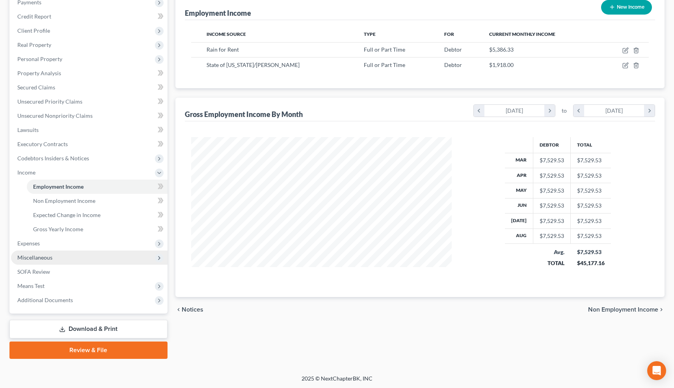
click at [55, 253] on span "Miscellaneous" at bounding box center [89, 258] width 156 height 14
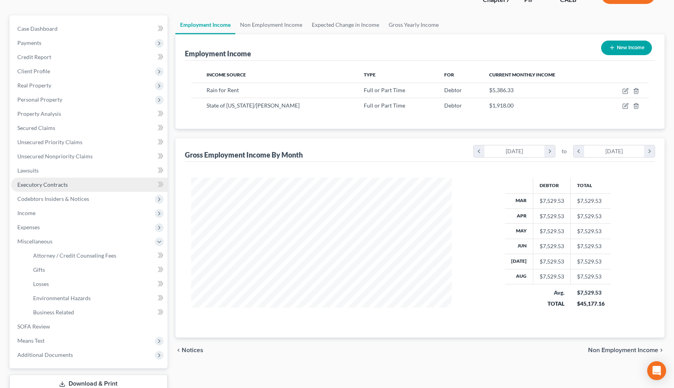
scroll to position [47, 0]
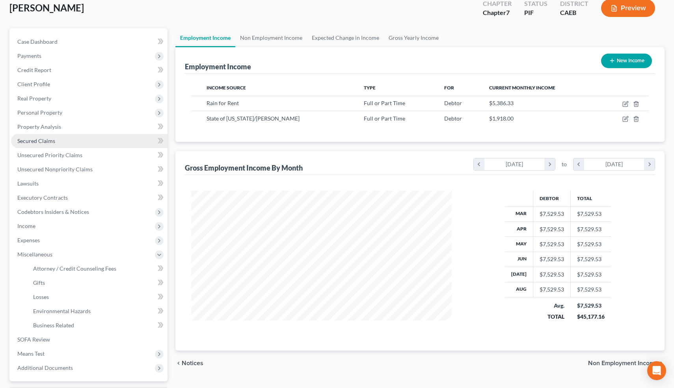
click at [60, 142] on link "Secured Claims" at bounding box center [89, 141] width 156 height 14
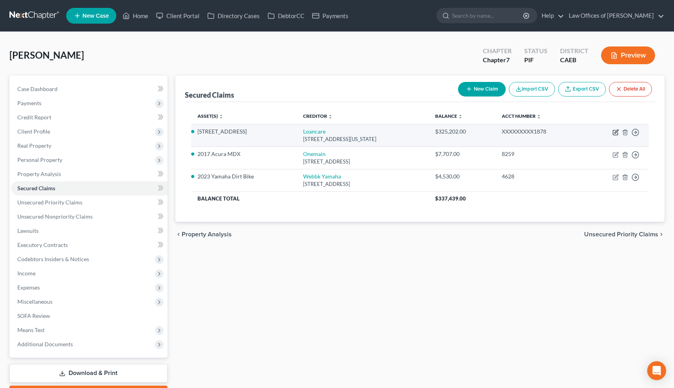
click at [615, 132] on icon "button" at bounding box center [615, 132] width 6 height 6
select select "48"
select select "2"
select select "0"
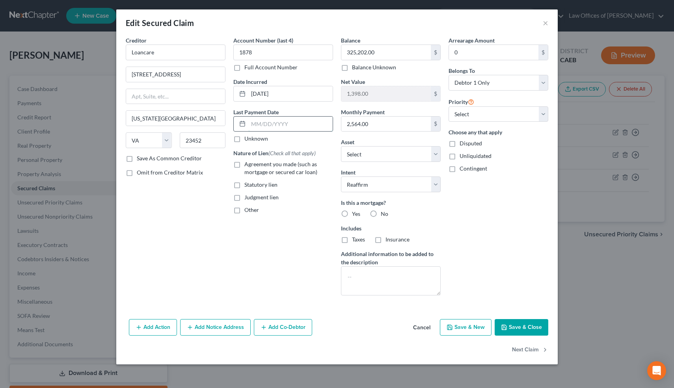
click at [267, 121] on input "text" at bounding box center [290, 124] width 84 height 15
type input "09/01/20257692"
click at [244, 165] on label "Agreement you made (such as mortgage or secured car loan)" at bounding box center [288, 168] width 89 height 16
click at [247, 165] on input "Agreement you made (such as mortgage or secured car loan)" at bounding box center [249, 162] width 5 height 5
checkbox input "true"
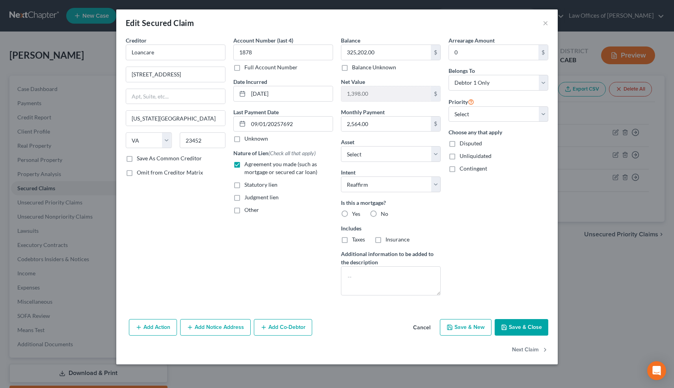
click at [352, 214] on label "Yes" at bounding box center [356, 214] width 8 height 8
click at [355, 214] on input "Yes" at bounding box center [357, 212] width 5 height 5
radio input "true"
click at [352, 238] on label "Taxes" at bounding box center [358, 240] width 13 height 8
click at [355, 238] on input "Taxes" at bounding box center [357, 238] width 5 height 5
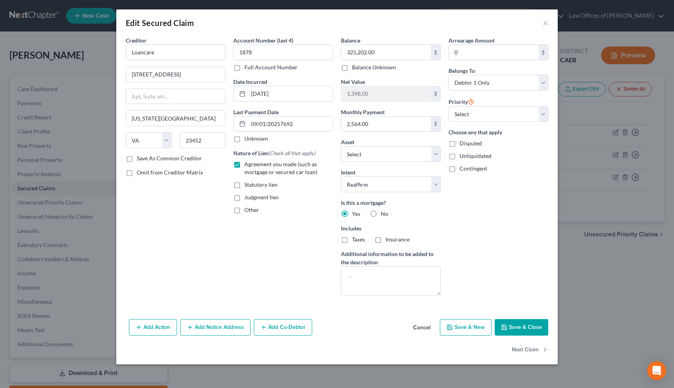
checkbox input "true"
click at [385, 239] on label "Insurance" at bounding box center [397, 240] width 24 height 8
click at [388, 239] on input "Insurance" at bounding box center [390, 238] width 5 height 5
checkbox input "true"
click at [475, 117] on select "Select 1st 2nd 3rd 4th 5th 6th 7th 8th 9th 10th 11th 12th 13th 14th 15th 16th 1…" at bounding box center [498, 114] width 100 height 16
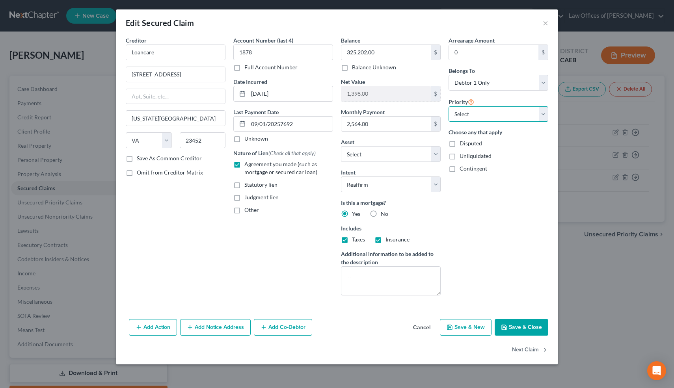
select select "0"
click at [448, 106] on select "Select 1st 2nd 3rd 4th 5th 6th 7th 8th 9th 10th 11th 12th 13th 14th 15th 16th 1…" at bounding box center [498, 114] width 100 height 16
click at [522, 326] on button "Save & Close" at bounding box center [521, 327] width 54 height 17
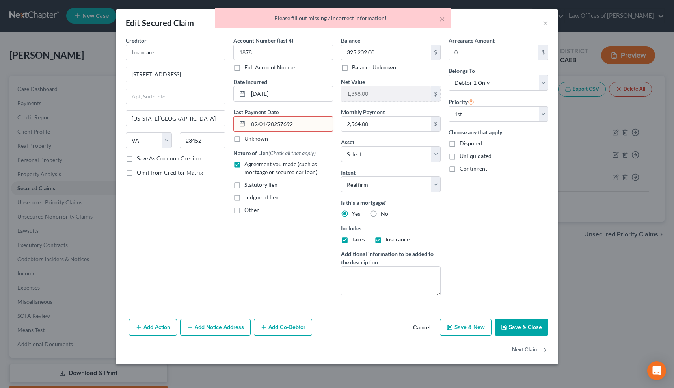
click at [299, 132] on div "09/01/20257692" at bounding box center [283, 124] width 100 height 16
click at [299, 127] on input "09/01/20257692" at bounding box center [290, 124] width 84 height 15
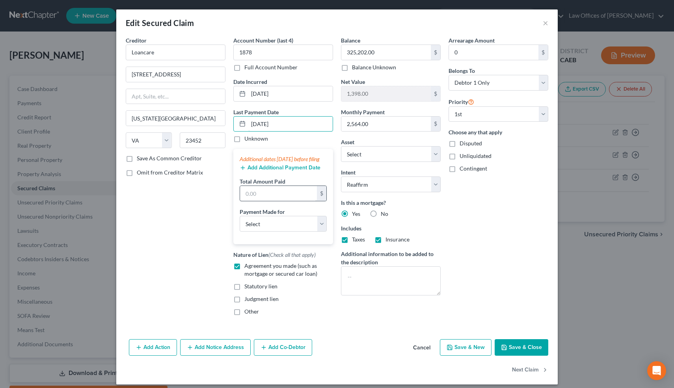
type input "[DATE]"
click at [275, 201] on input "text" at bounding box center [278, 193] width 77 height 15
type input "7,692"
click at [269, 230] on select "Select Car Credit Card Loan Repayment Mortgage Other Suppliers Or Vendors" at bounding box center [283, 224] width 87 height 16
select select "3"
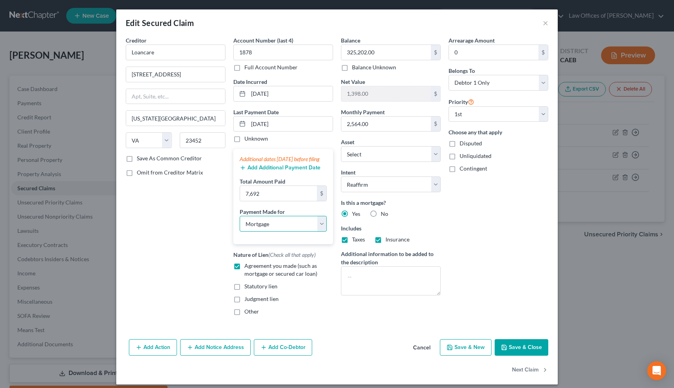
click at [240, 224] on select "Select Car Credit Card Loan Repayment Mortgage Other Suppliers Or Vendors" at bounding box center [283, 224] width 87 height 16
click at [516, 355] on button "Save & Close" at bounding box center [521, 347] width 54 height 17
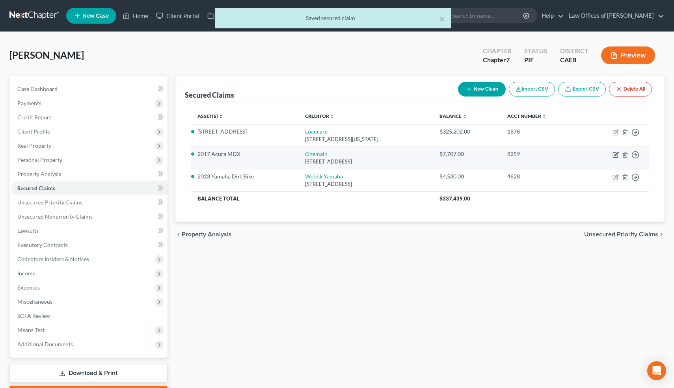
click at [614, 154] on icon "button" at bounding box center [615, 155] width 6 height 6
select select "15"
select select "0"
select select "4"
select select "0"
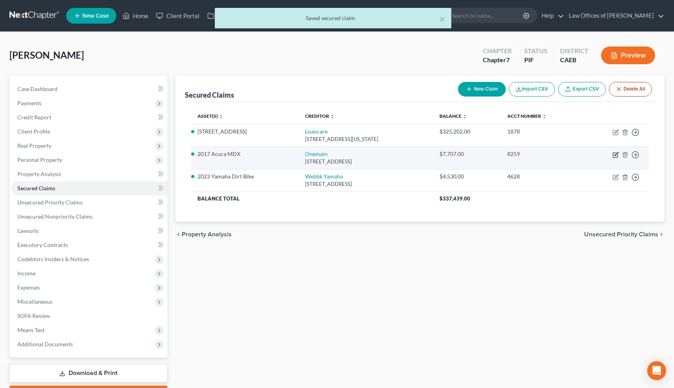
select select "0"
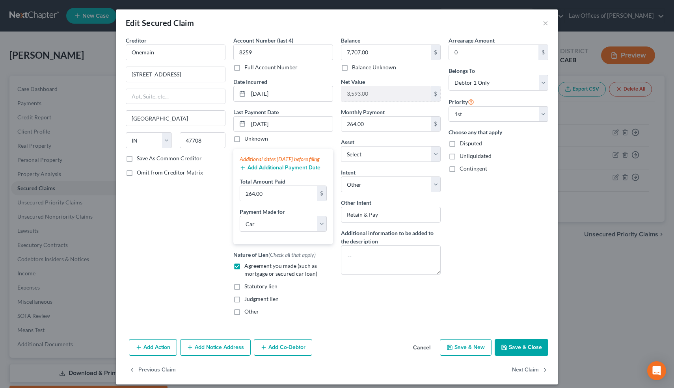
click at [518, 353] on button "Save & Close" at bounding box center [521, 347] width 54 height 17
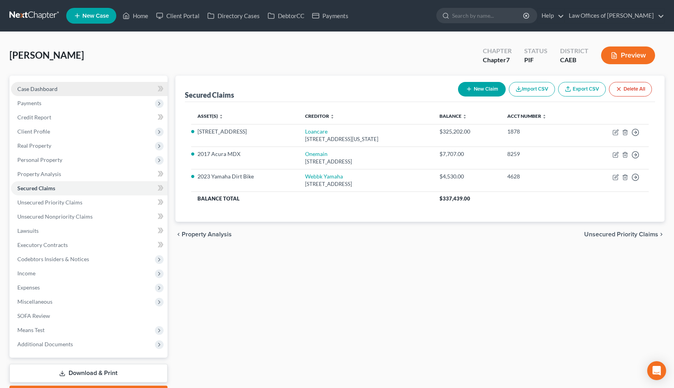
click at [51, 86] on span "Case Dashboard" at bounding box center [37, 88] width 40 height 7
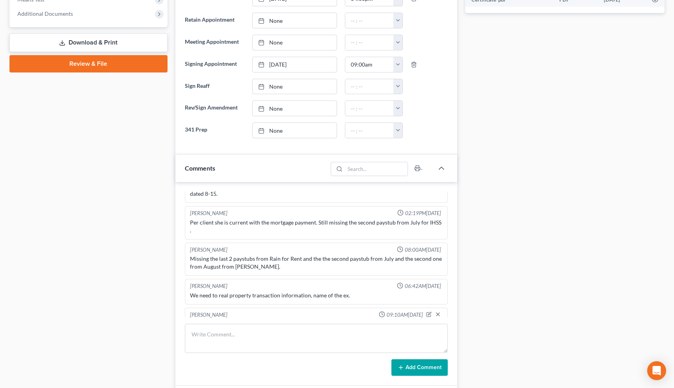
scroll to position [334, 0]
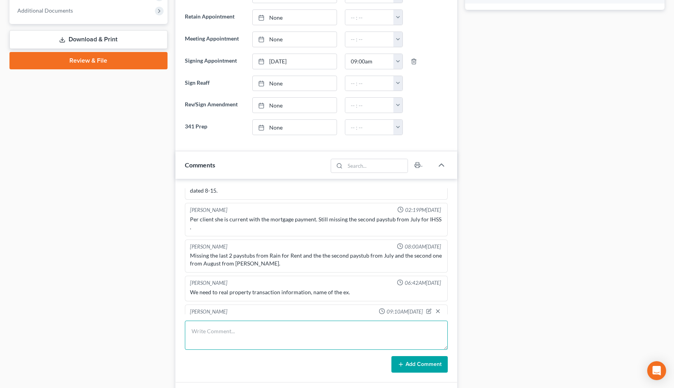
click at [260, 328] on textarea at bounding box center [316, 335] width 263 height 29
type textarea "PPW and did 341 prep."
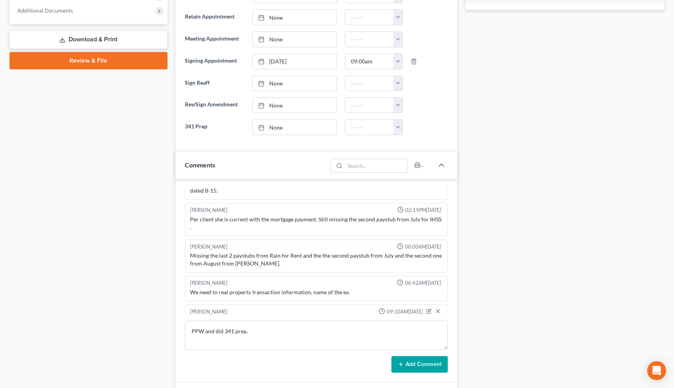
click at [430, 364] on button "Add Comment" at bounding box center [419, 364] width 56 height 17
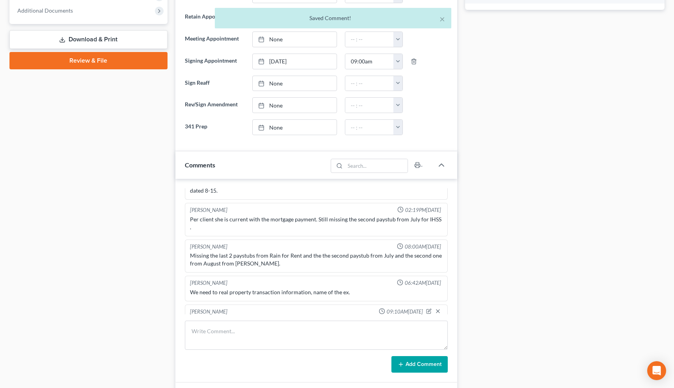
scroll to position [226, 0]
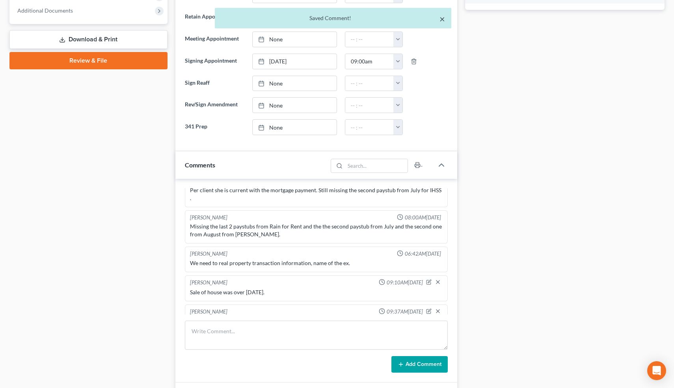
click at [442, 19] on button "×" at bounding box center [442, 18] width 6 height 9
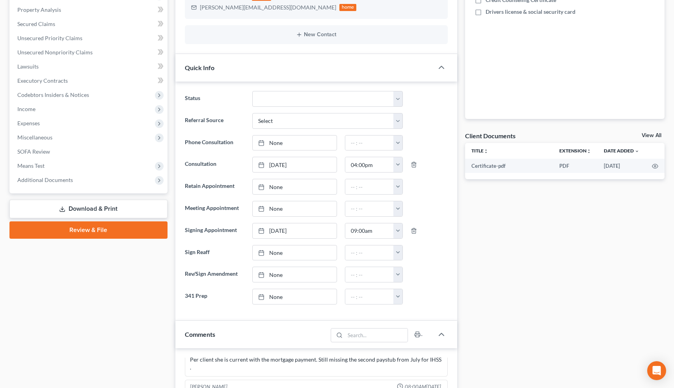
scroll to position [0, 0]
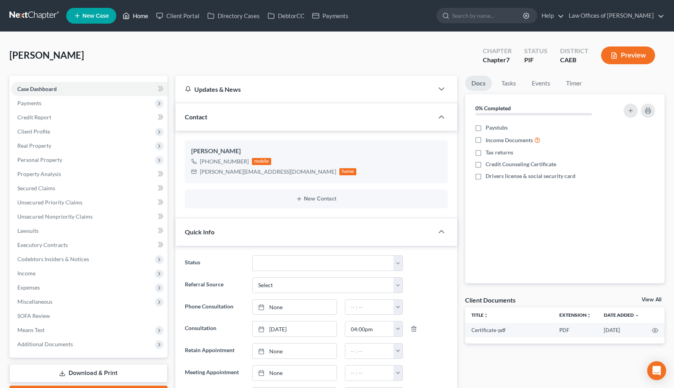
click at [139, 13] on link "Home" at bounding box center [135, 16] width 33 height 14
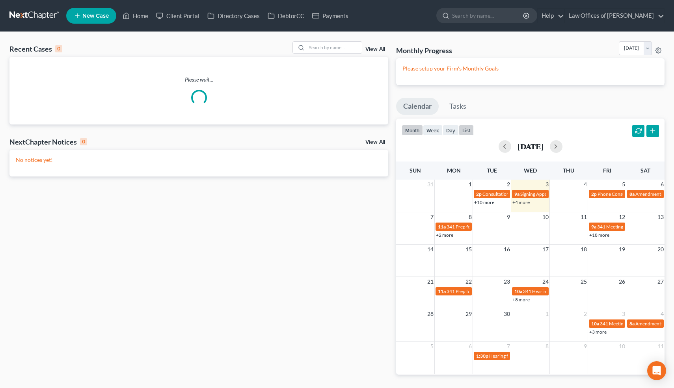
click at [468, 128] on button "list" at bounding box center [466, 130] width 15 height 11
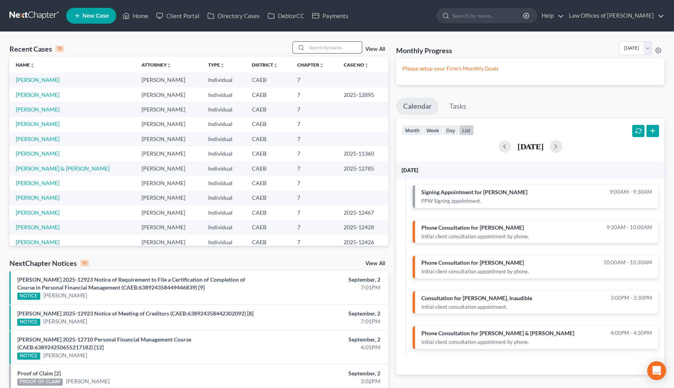
click at [337, 48] on input "search" at bounding box center [333, 47] width 55 height 11
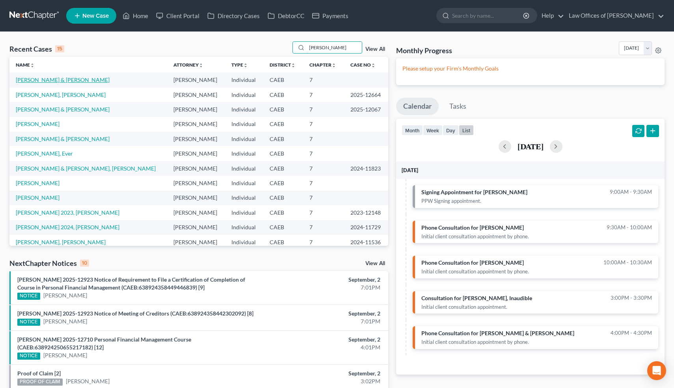
type input "[PERSON_NAME]"
click at [85, 82] on link "[PERSON_NAME] & [PERSON_NAME]" at bounding box center [63, 79] width 94 height 7
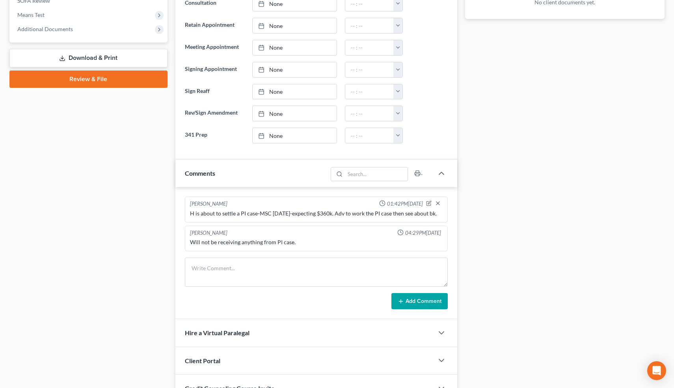
scroll to position [318, 0]
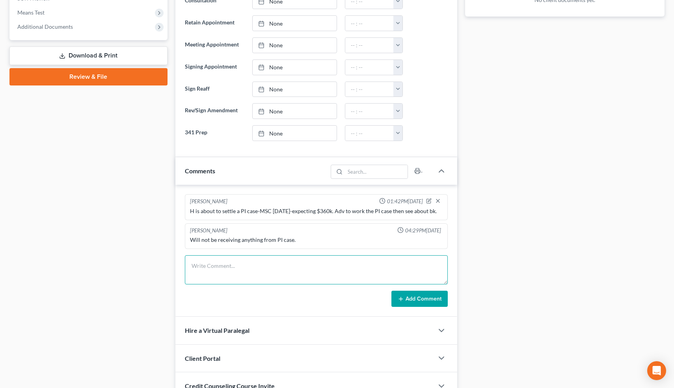
click at [297, 263] on textarea at bounding box center [316, 269] width 263 height 29
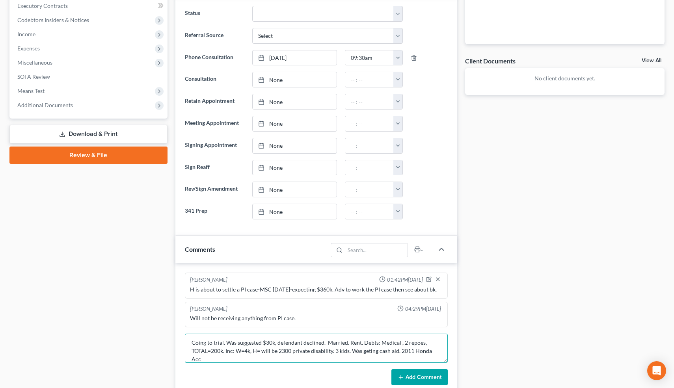
scroll to position [0, 0]
click at [368, 352] on textarea "Going to trial. Was suggested $30k, defendant declined. Married. Rent. Debts: M…" at bounding box center [316, 348] width 263 height 29
click at [204, 359] on textarea "Going to trial. Was suggested $30k, defendant declined. Married. Rent. Debts: M…" at bounding box center [316, 348] width 263 height 29
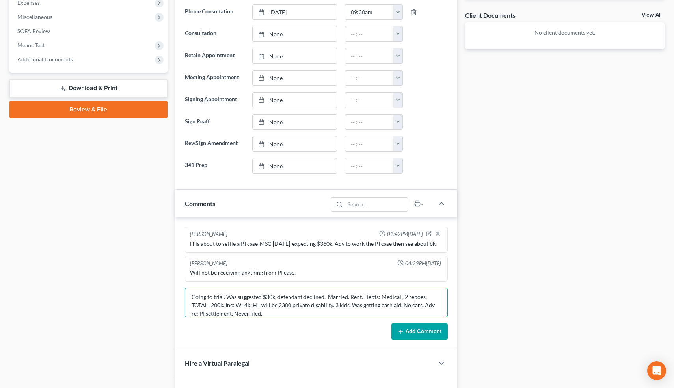
scroll to position [329, 0]
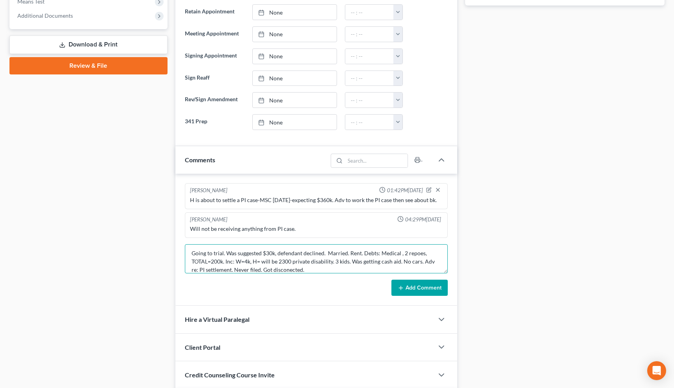
click at [280, 269] on textarea "Going to trial. Was suggested $30k, defendant declined. Married. Rent. Debts: M…" at bounding box center [316, 258] width 263 height 29
type textarea "Going to trial. Was suggested $30k, defendant declined. Married. Rent. Debts: M…"
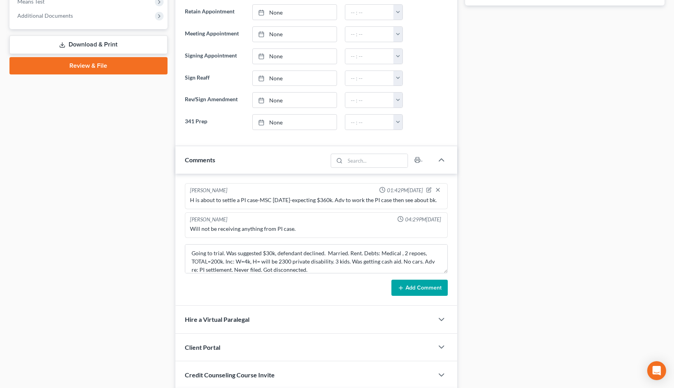
click at [409, 286] on button "Add Comment" at bounding box center [419, 288] width 56 height 17
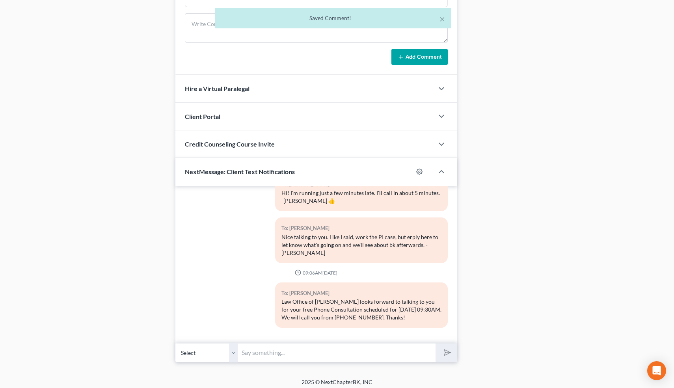
scroll to position [608, 0]
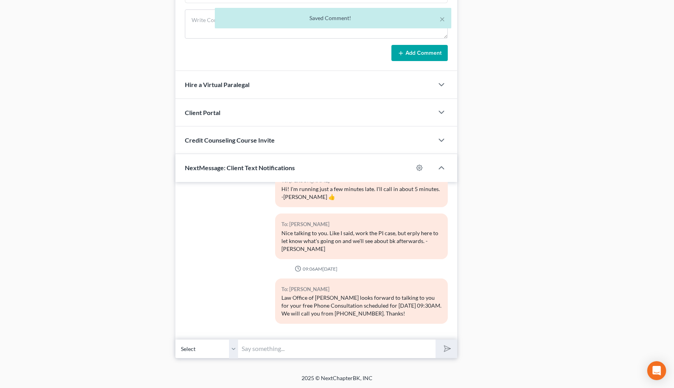
click at [259, 352] on input "text" at bounding box center [336, 348] width 197 height 19
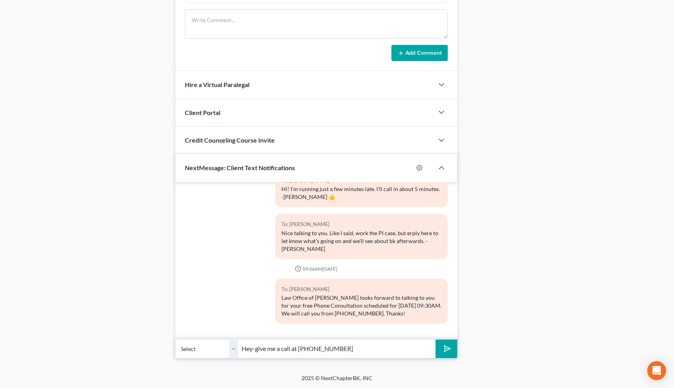
type input "Hey-give me a call at [PHONE_NUMBER]"
drag, startPoint x: 349, startPoint y: 347, endPoint x: 242, endPoint y: 345, distance: 107.2
click at [242, 345] on input "Hey-give me a call at [PHONE_NUMBER]" at bounding box center [336, 348] width 197 height 19
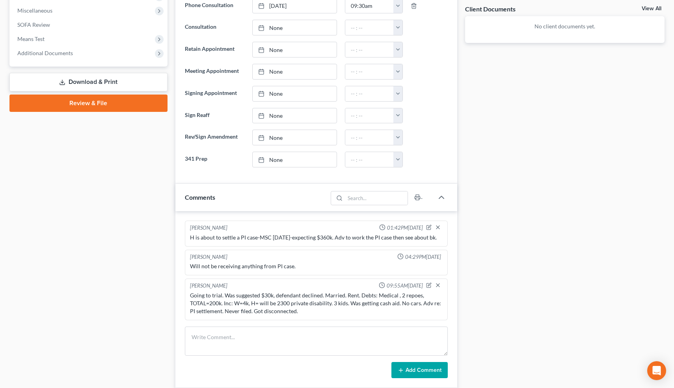
scroll to position [290, 0]
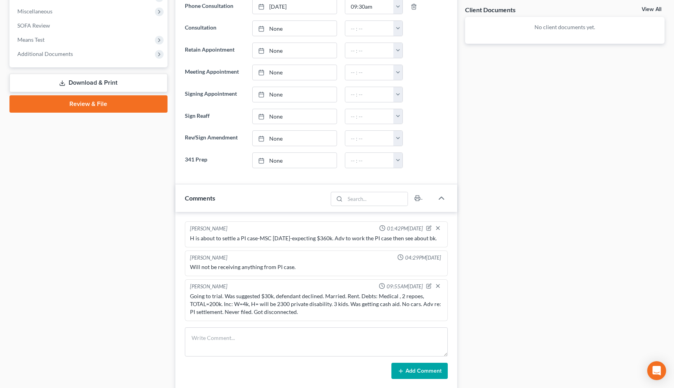
click at [433, 285] on div at bounding box center [435, 287] width 18 height 8
click at [429, 286] on icon "button" at bounding box center [429, 285] width 3 height 3
type textarea "Going to trial. Was suggested $30k, defendant declined. Married. Rent. Debts: M…"
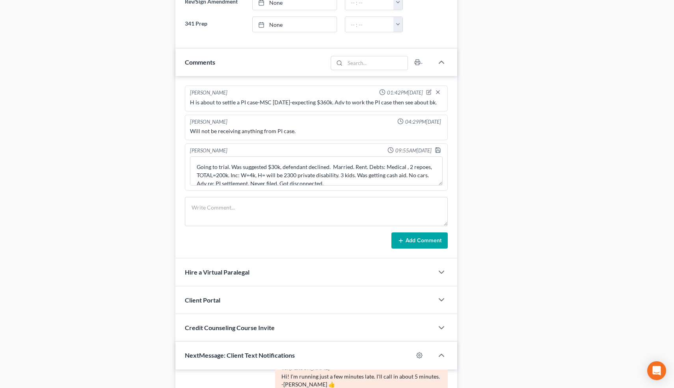
scroll to position [428, 0]
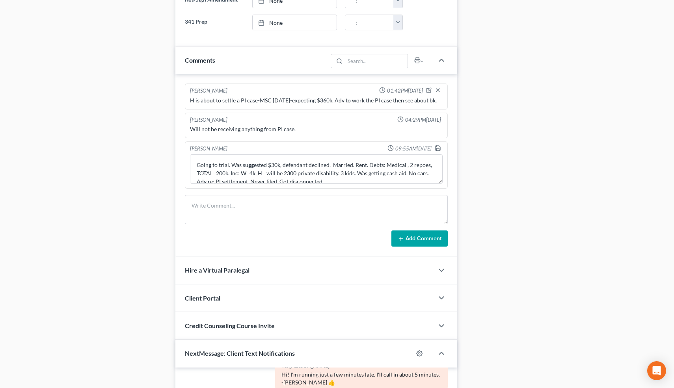
click at [336, 184] on div "Going to trial. Was suggested $30k, defendant declined. Married. Rent. Debts: M…" at bounding box center [316, 169] width 256 height 32
click at [337, 176] on textarea "Going to trial. Was suggested $30k, defendant declined. Married. Rent. Debts: M…" at bounding box center [316, 168] width 253 height 29
click at [439, 149] on polyline "button" at bounding box center [437, 149] width 3 height 2
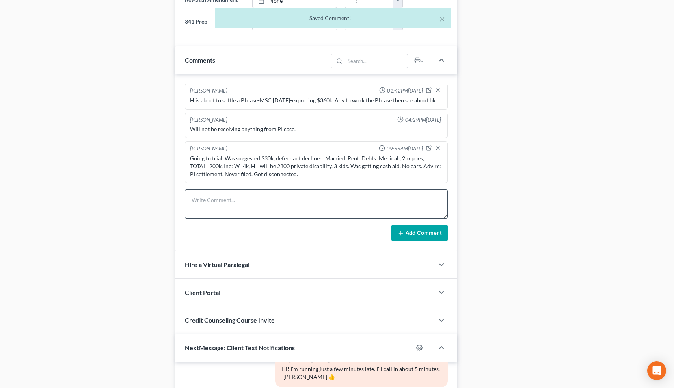
scroll to position [608, 0]
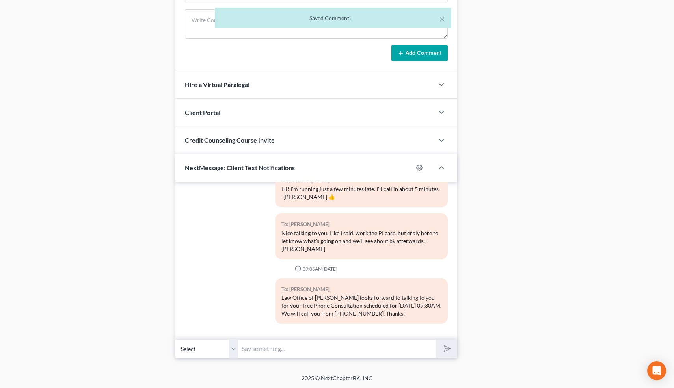
click at [254, 347] on input "text" at bounding box center [336, 348] width 197 height 19
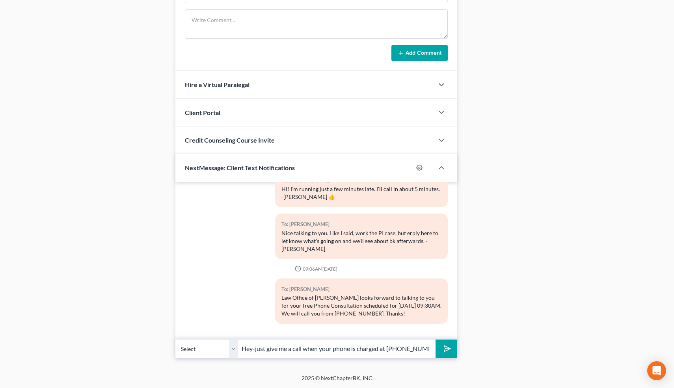
type input "Hey-just give me a call when your phone is charged at [PHONE_NUMBER]"
click at [435, 340] on button "submit" at bounding box center [446, 349] width 22 height 19
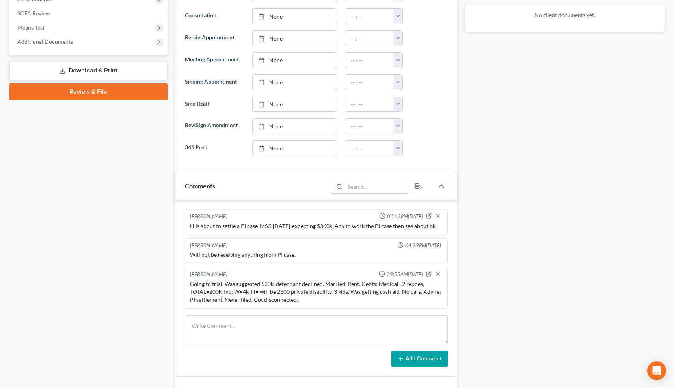
scroll to position [304, 0]
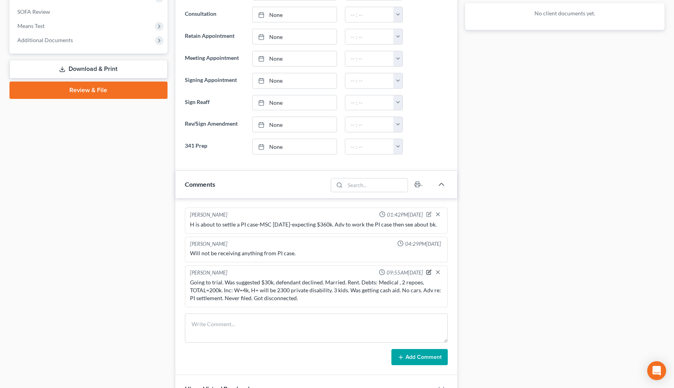
click at [428, 271] on icon "button" at bounding box center [429, 271] width 3 height 3
type textarea "Going to trial. Was suggested $30k, defendant declined. Married. Rent. Debts: M…"
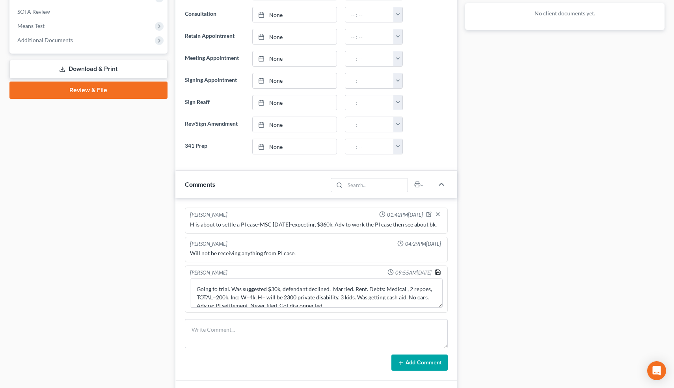
click at [437, 271] on polyline "button" at bounding box center [437, 270] width 2 height 1
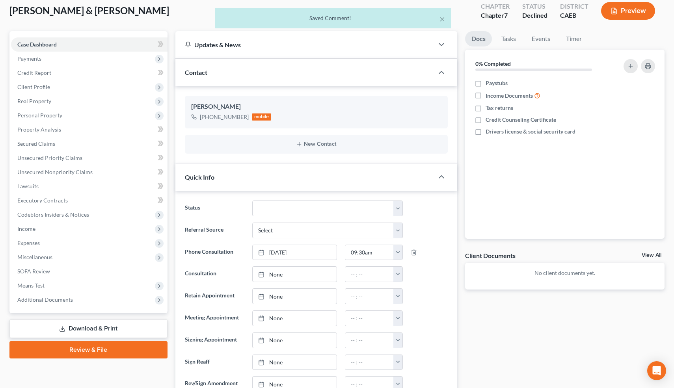
scroll to position [0, 0]
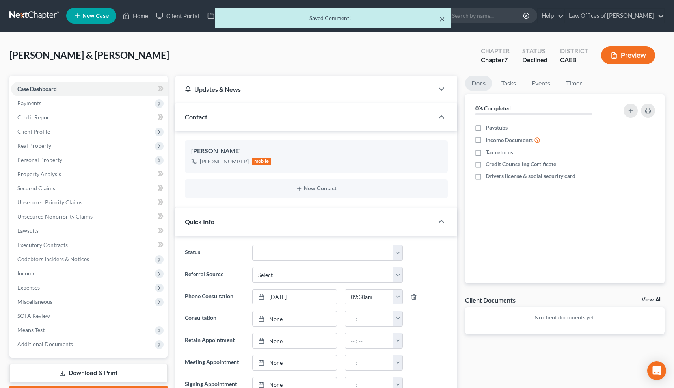
click at [443, 19] on button "×" at bounding box center [442, 18] width 6 height 9
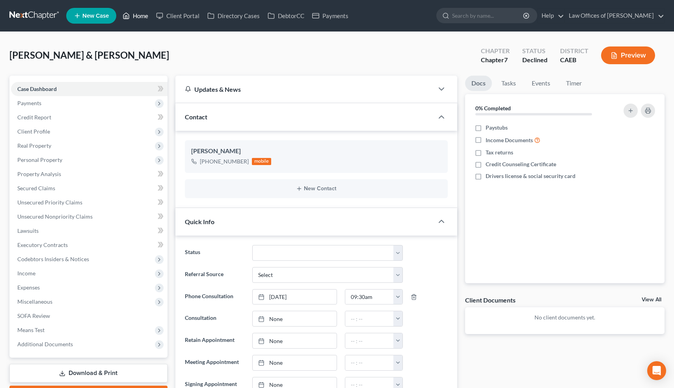
click at [143, 17] on link "Home" at bounding box center [135, 16] width 33 height 14
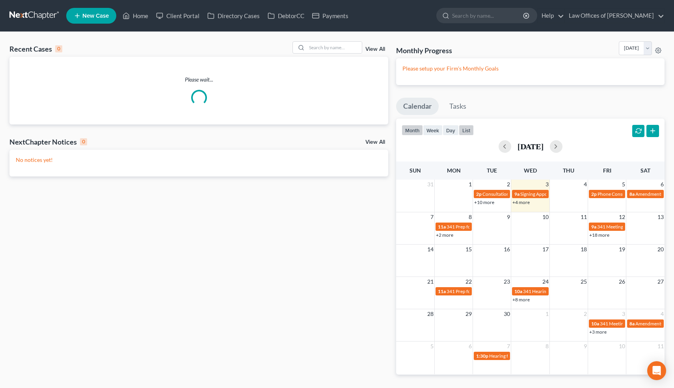
click at [466, 130] on button "list" at bounding box center [466, 130] width 15 height 11
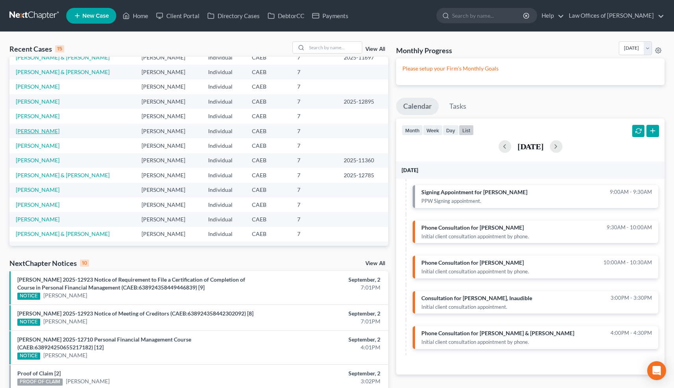
scroll to position [43, 0]
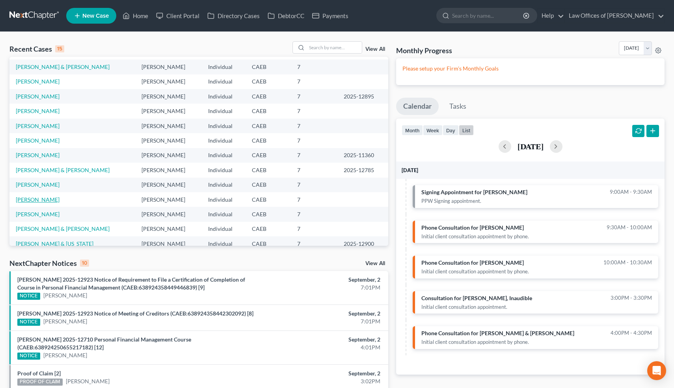
click at [48, 200] on link "[PERSON_NAME]" at bounding box center [38, 199] width 44 height 7
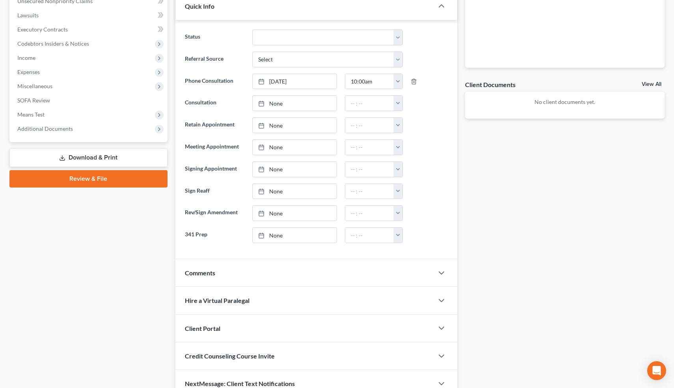
scroll to position [254, 0]
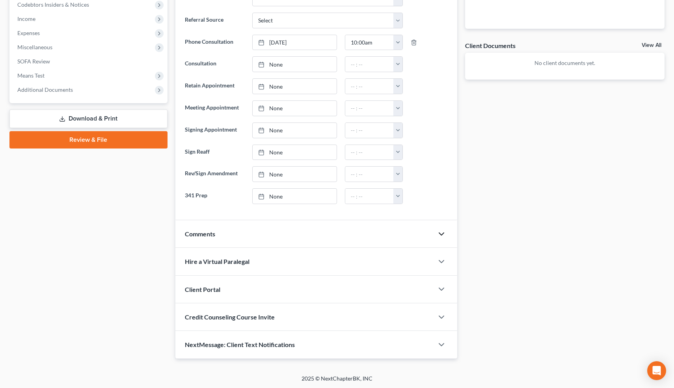
click at [443, 233] on icon "button" at bounding box center [440, 233] width 9 height 9
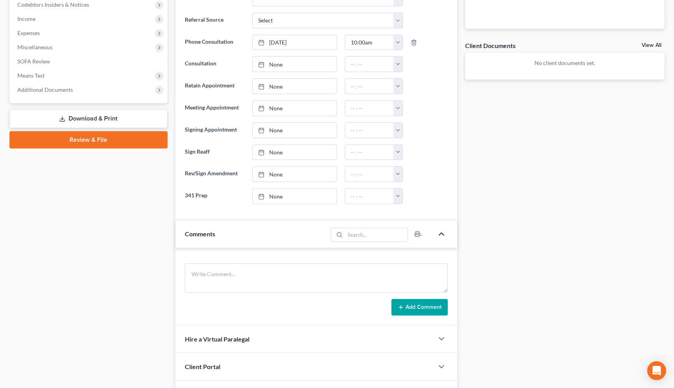
scroll to position [332, 0]
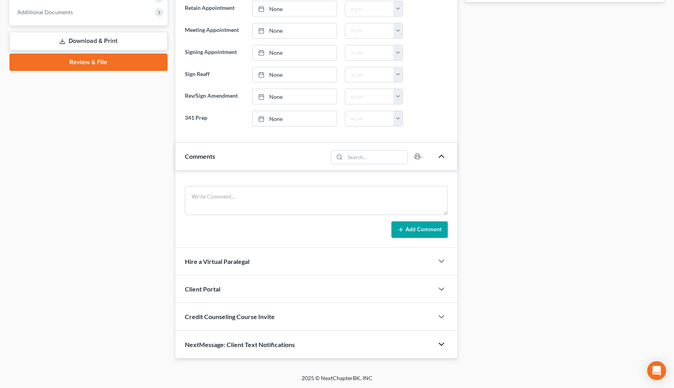
click at [442, 344] on polyline "button" at bounding box center [441, 344] width 5 height 2
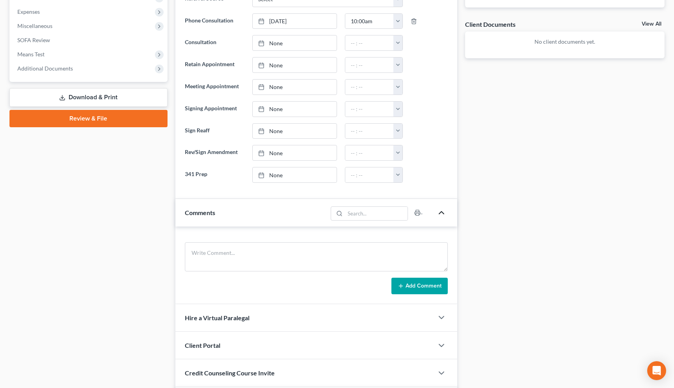
scroll to position [277, 0]
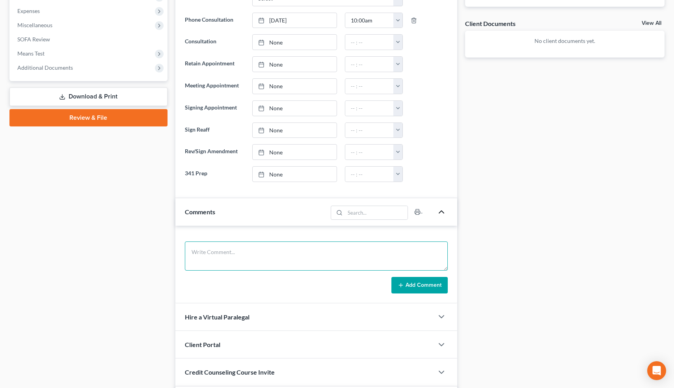
click at [267, 254] on textarea at bounding box center [316, 255] width 263 height 29
click at [257, 253] on textarea at bounding box center [316, 255] width 263 height 29
click at [409, 252] on textarea "Never filed. Married, Ind(M). Buying O=220k, V=442, P=1673, retain. 2017 Honda …" at bounding box center [316, 255] width 263 height 29
click at [232, 261] on textarea "Never filed. Married, Ind(M). Buying O=220k, V=442, P=1673, retain. 2017 Honda …" at bounding box center [316, 255] width 263 height 29
click at [251, 261] on textarea "Never filed. Married, Ind(M). Buying O=220k, V=442, P=1673, retain. 2017 Honda …" at bounding box center [316, 255] width 263 height 29
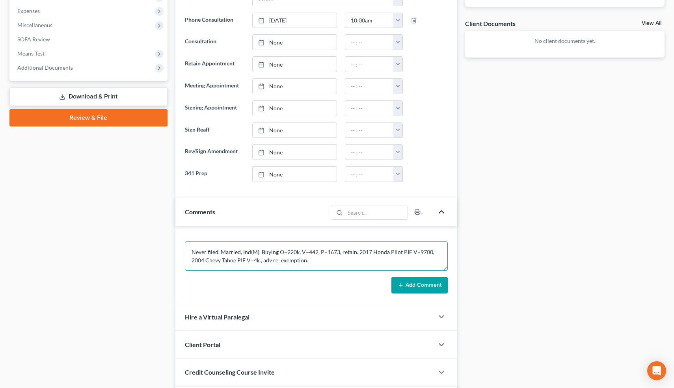
click at [259, 260] on textarea "Never filed. Married, Ind(M). Buying O=220k, V=442, P=1673, retain. 2017 Honda …" at bounding box center [316, 255] width 263 height 29
click at [265, 267] on textarea "Never filed. Married, Ind(M). Buying O=220k, V=442, P=1673, retain. 2017 Honda …" at bounding box center [316, 255] width 263 height 29
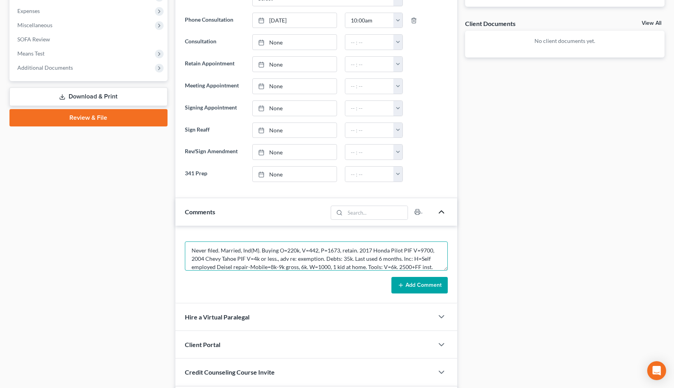
click at [223, 266] on textarea "Never filed. Married, Ind(M). Buying O=220k, V=442, P=1673, retain. 2017 Honda …" at bounding box center [316, 255] width 263 height 29
type textarea "Never filed. Married, Ind(M). Buying O=220k, V=442, P=1673, retain. 2017 Honda …"
click at [431, 284] on button "Add Comment" at bounding box center [419, 285] width 56 height 17
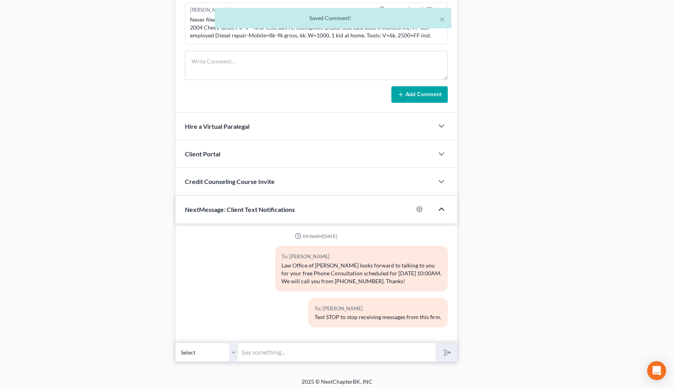
scroll to position [513, 0]
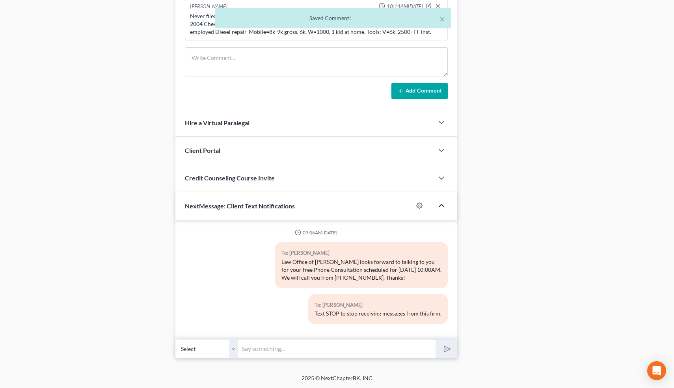
click at [321, 347] on input "text" at bounding box center [336, 348] width 197 height 19
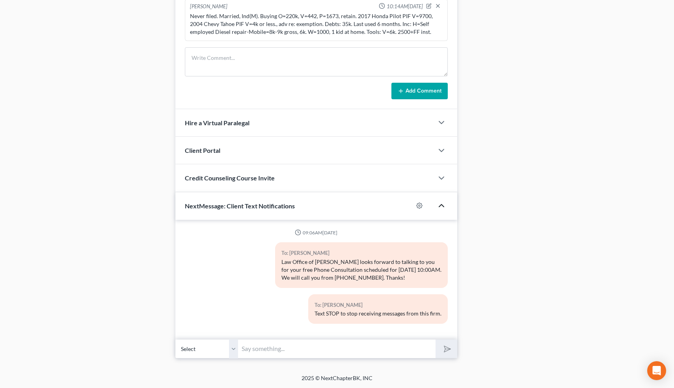
click at [321, 347] on input "text" at bounding box center [336, 348] width 197 height 19
type input "Nice talking to you! Like I said, just reply here if you have any questions or …"
click at [452, 348] on button "submit" at bounding box center [446, 349] width 22 height 19
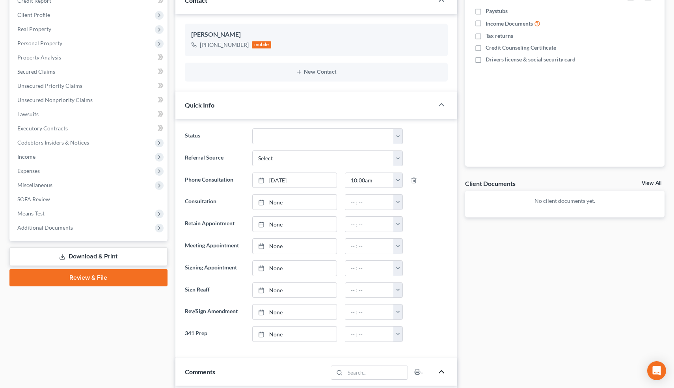
scroll to position [98, 0]
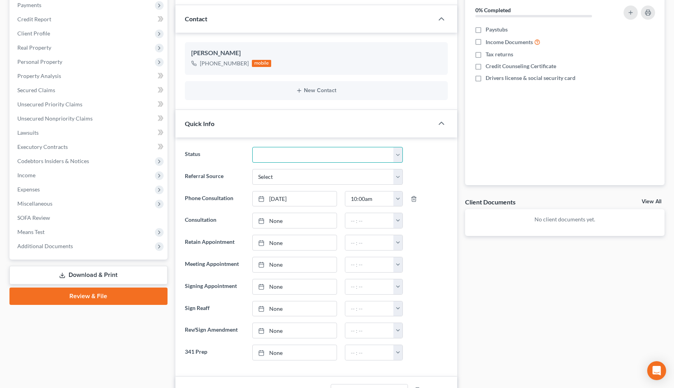
click at [288, 153] on select "Cancelled/Refund Closed Consultation Declined Discharged Filed Income Check In …" at bounding box center [327, 155] width 150 height 16
select select "10"
click at [252, 147] on select "Cancelled/Refund Closed Consultation Declined Discharged Filed Income Check In …" at bounding box center [327, 155] width 150 height 16
click at [172, 77] on div "Updates & News × Electronic Filing Available! Cases in the Eastern District of …" at bounding box center [316, 394] width 290 height 833
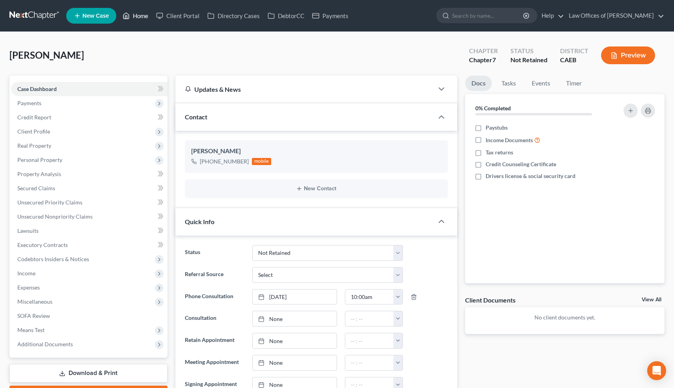
click at [138, 15] on link "Home" at bounding box center [135, 16] width 33 height 14
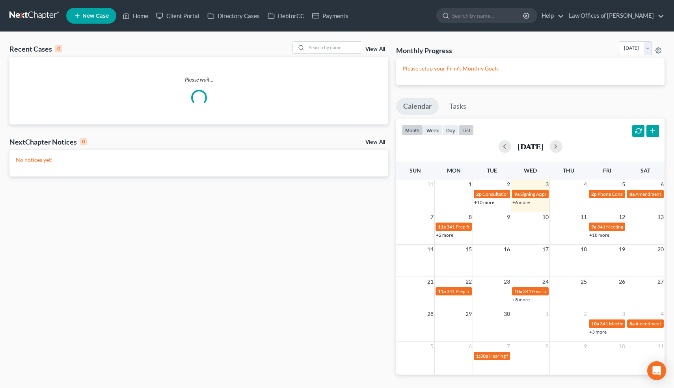
click at [464, 128] on button "list" at bounding box center [466, 130] width 15 height 11
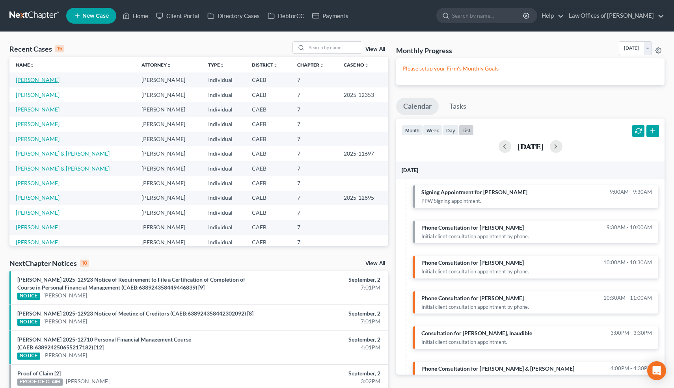
click at [45, 81] on link "[PERSON_NAME]" at bounding box center [38, 79] width 44 height 7
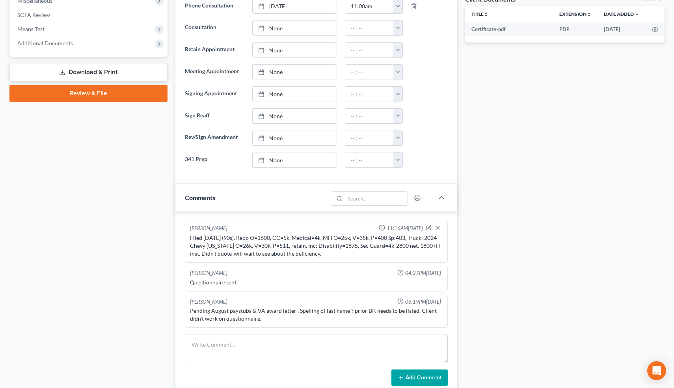
scroll to position [301, 0]
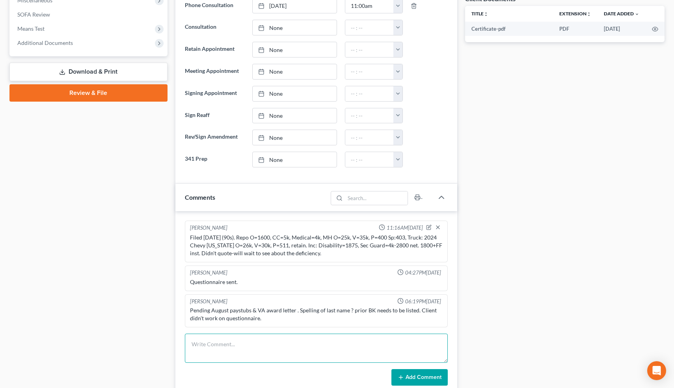
click at [226, 348] on textarea at bounding box center [316, 348] width 263 height 29
type textarea "Prior case not on Pacer"
click at [423, 376] on button "Add Comment" at bounding box center [419, 377] width 56 height 17
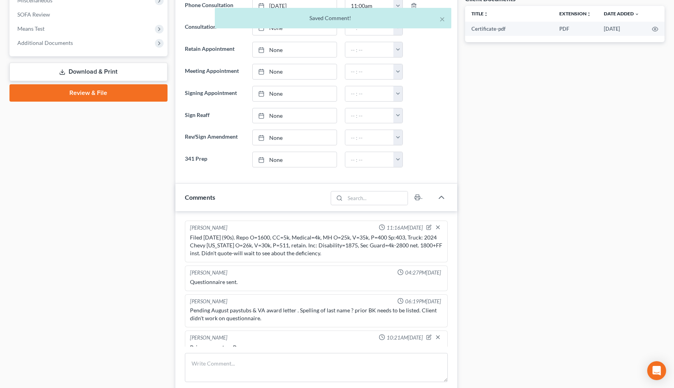
scroll to position [10, 0]
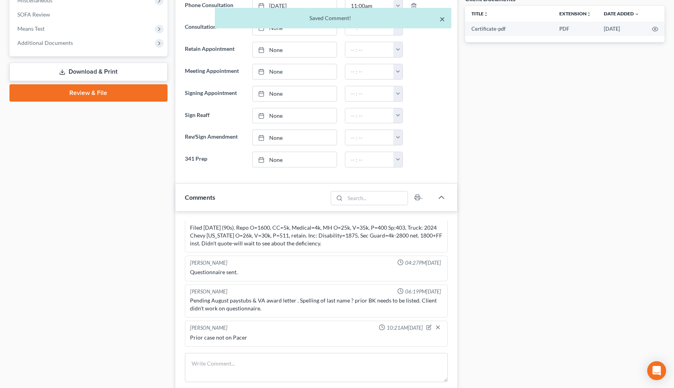
click at [442, 18] on button "×" at bounding box center [442, 18] width 6 height 9
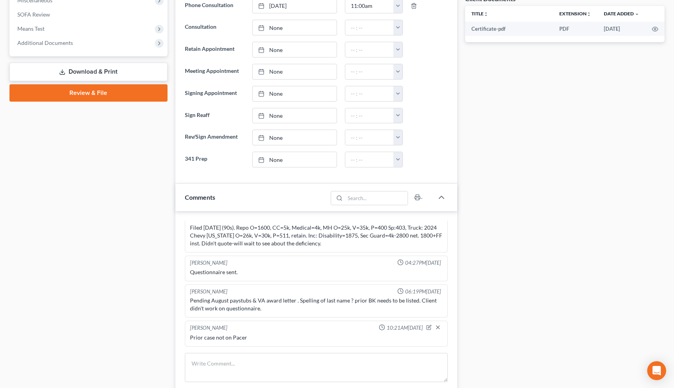
scroll to position [0, 0]
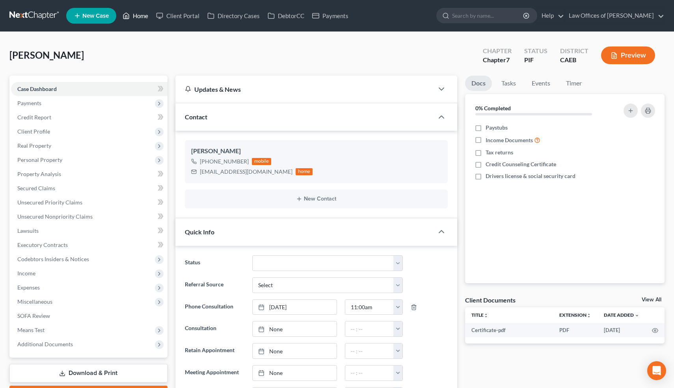
click at [139, 16] on link "Home" at bounding box center [135, 16] width 33 height 14
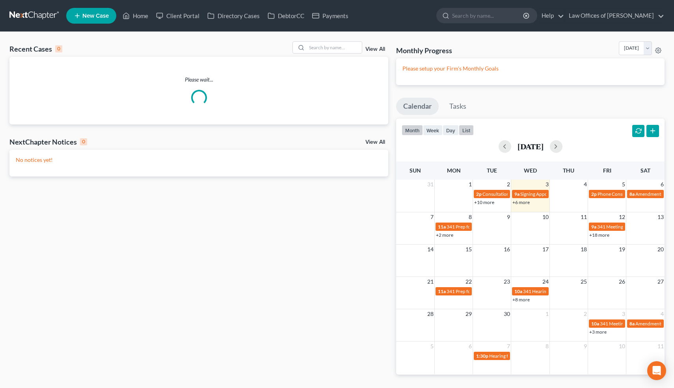
click at [469, 126] on button "list" at bounding box center [466, 130] width 15 height 11
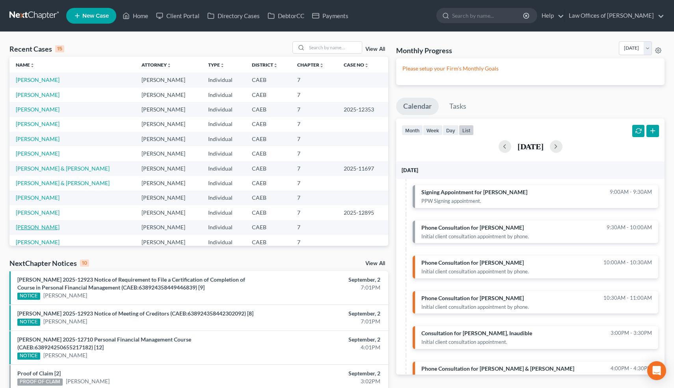
click at [36, 230] on link "[PERSON_NAME]" at bounding box center [38, 227] width 44 height 7
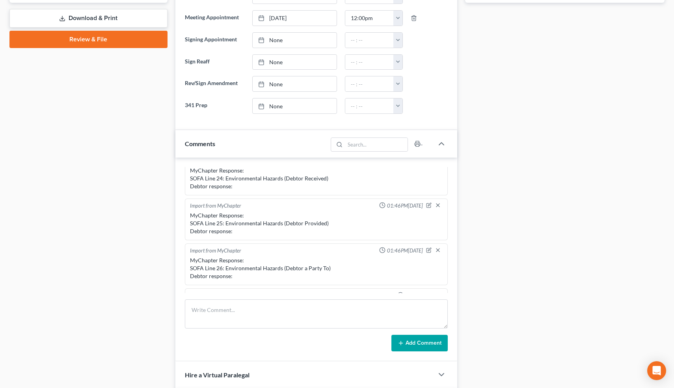
scroll to position [372, 0]
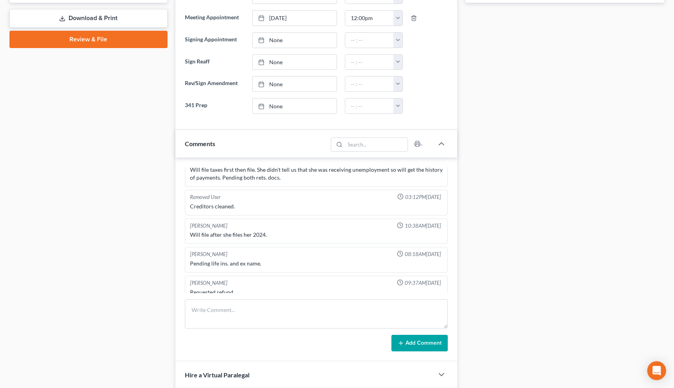
click at [150, 215] on div "Case Dashboard Payments Invoices Payments Payments Credit Report Client Profile" at bounding box center [89, 209] width 166 height 977
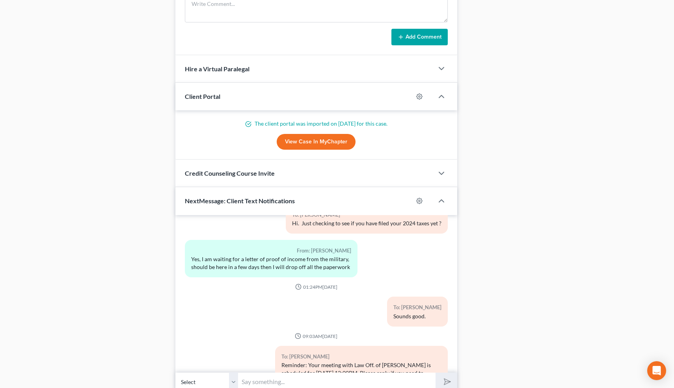
scroll to position [3006, 0]
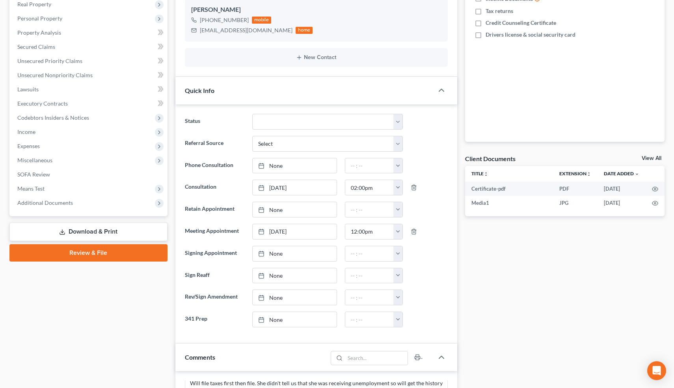
click at [226, 290] on label "Rev/Sign Amendment" at bounding box center [215, 298] width 68 height 16
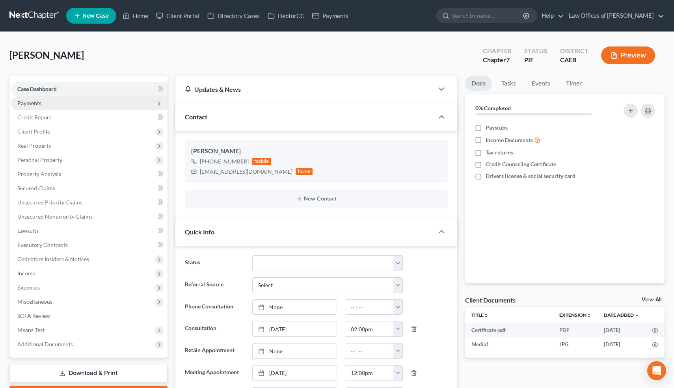
click at [39, 101] on span "Payments" at bounding box center [29, 103] width 24 height 7
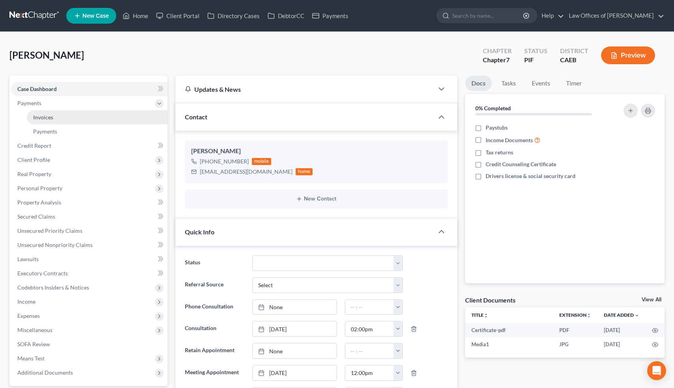
click at [43, 115] on span "Invoices" at bounding box center [43, 117] width 20 height 7
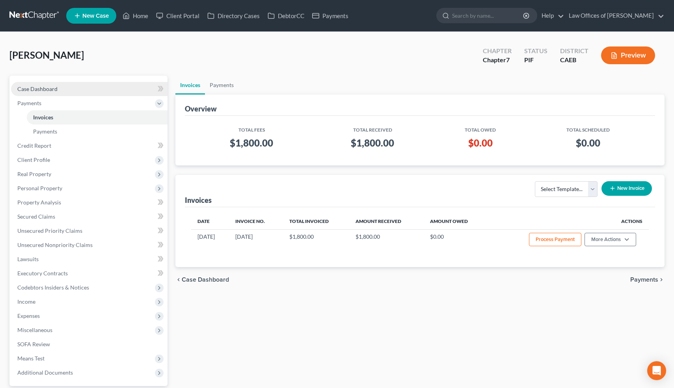
click at [41, 92] on span "Case Dashboard" at bounding box center [37, 88] width 40 height 7
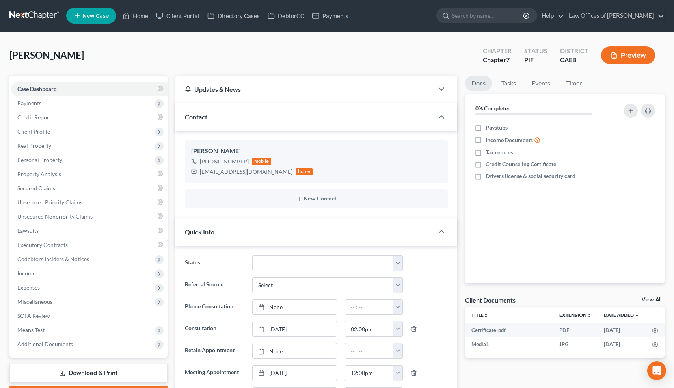
scroll to position [372, 0]
click at [576, 85] on link "Timer" at bounding box center [573, 83] width 28 height 15
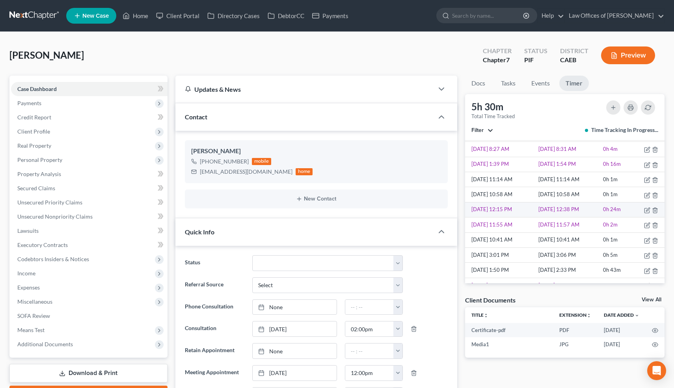
scroll to position [546, 0]
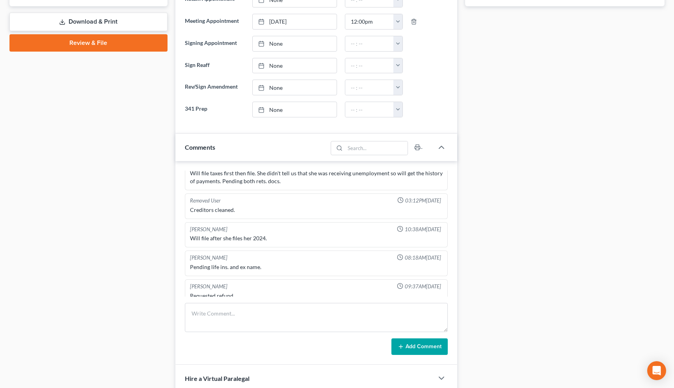
scroll to position [0, 0]
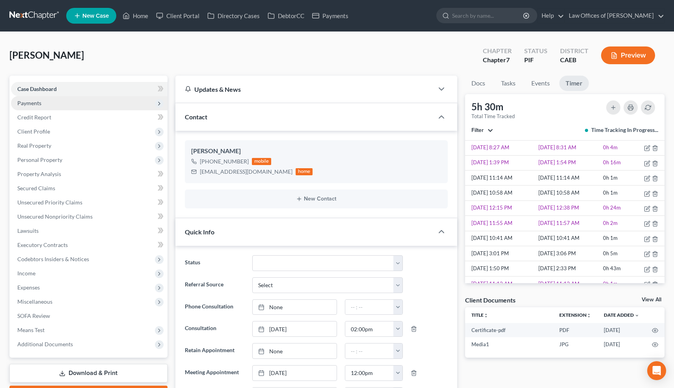
click at [35, 101] on span "Payments" at bounding box center [29, 103] width 24 height 7
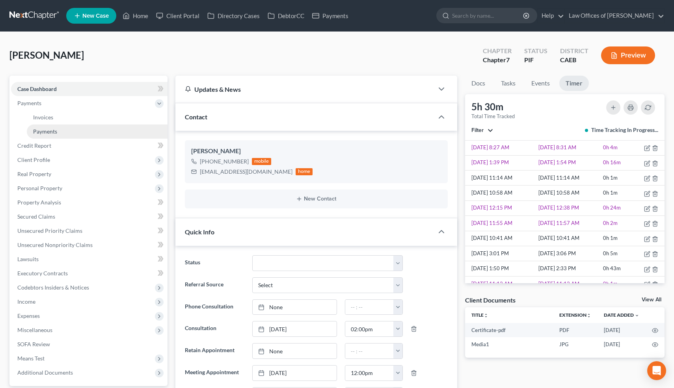
click at [48, 131] on span "Payments" at bounding box center [45, 131] width 24 height 7
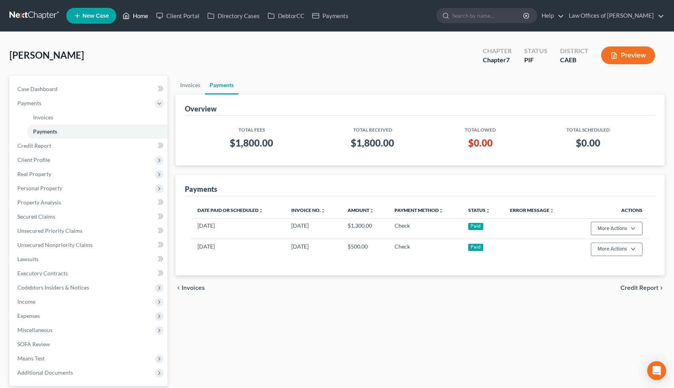
click at [138, 16] on link "Home" at bounding box center [135, 16] width 33 height 14
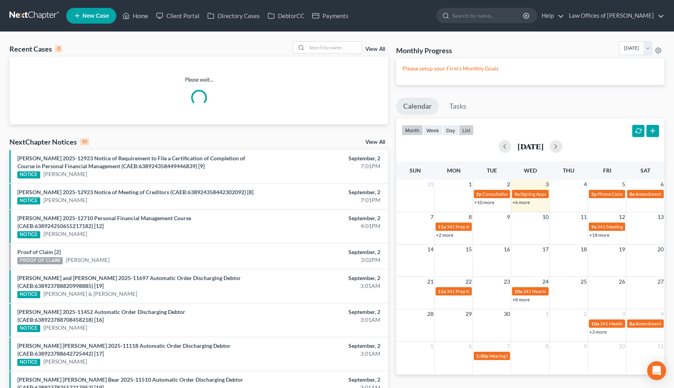
click at [471, 126] on button "list" at bounding box center [466, 130] width 15 height 11
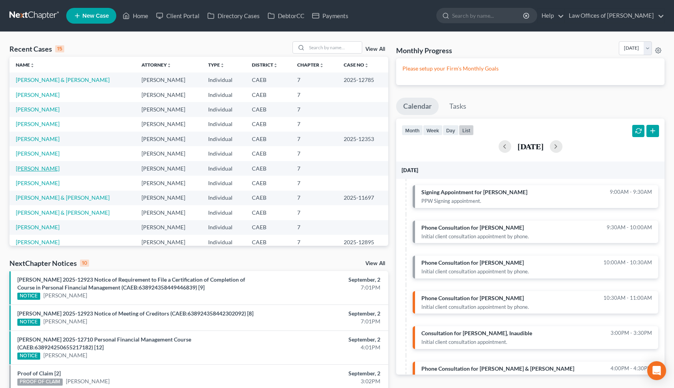
click at [40, 167] on link "[PERSON_NAME]" at bounding box center [38, 168] width 44 height 7
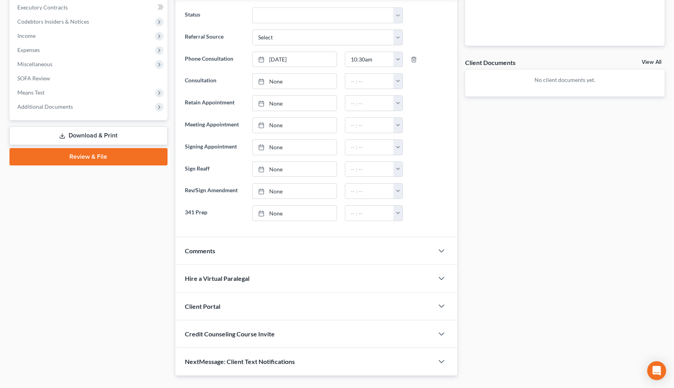
scroll to position [239, 0]
click at [439, 245] on icon "button" at bounding box center [440, 249] width 9 height 9
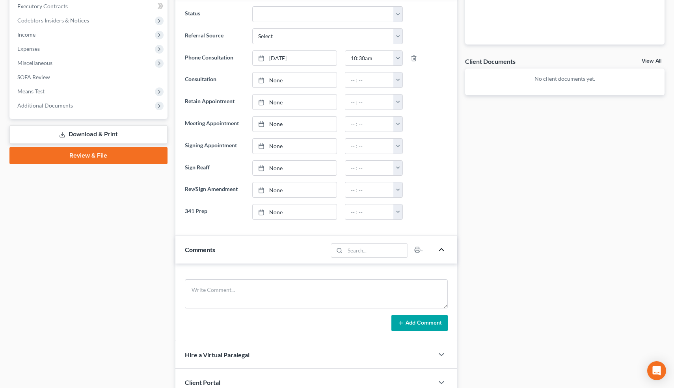
scroll to position [332, 0]
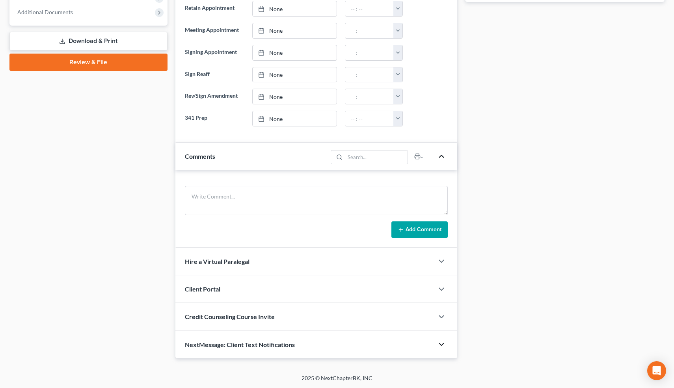
click at [439, 346] on icon "button" at bounding box center [440, 344] width 9 height 9
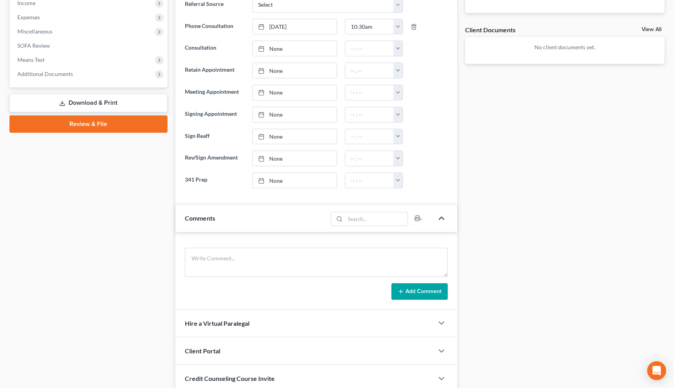
scroll to position [250, 0]
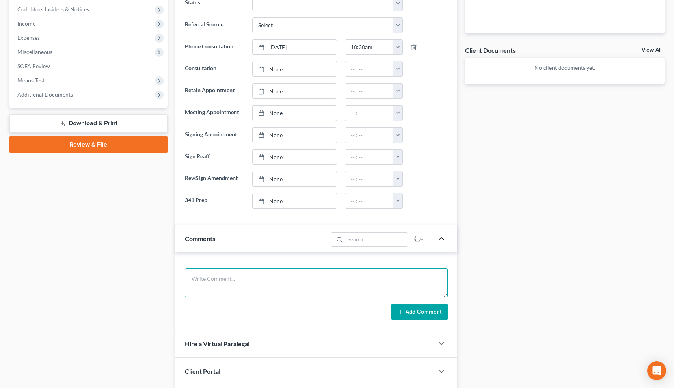
click at [266, 285] on textarea at bounding box center [316, 282] width 263 height 29
click at [264, 277] on textarea "Sep. Never filed. Rent, evictionnotice." at bounding box center [316, 282] width 263 height 29
click at [290, 279] on textarea "Sep. Never filed. Rent, eviction notice." at bounding box center [316, 282] width 263 height 29
click at [202, 279] on textarea "Sep. Never filed. Rent, eviction notice. 2018 Toy Tacoma M=50k, O=40k, P=666, s…" at bounding box center [316, 282] width 263 height 29
click at [411, 278] on textarea "Sep. Poss JT. Never filed. Rent, eviction notice. 2018 Toy Tacoma M=50k, O=40k,…" at bounding box center [316, 282] width 263 height 29
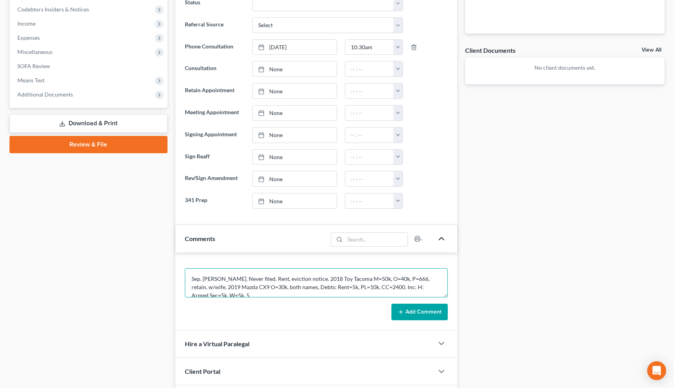
scroll to position [2, 0]
click at [439, 285] on textarea "Sep. Poss JT. Never filed. Rent, eviction notice. 2018 Toy Tacoma M=50k, O=40k,…" at bounding box center [316, 282] width 263 height 29
type textarea "Sep. Poss JT. Never filed. Rent, eviction notice. 2018 Toy Tacoma M=50k, O=40k,…"
click at [433, 309] on button "Add Comment" at bounding box center [419, 312] width 56 height 17
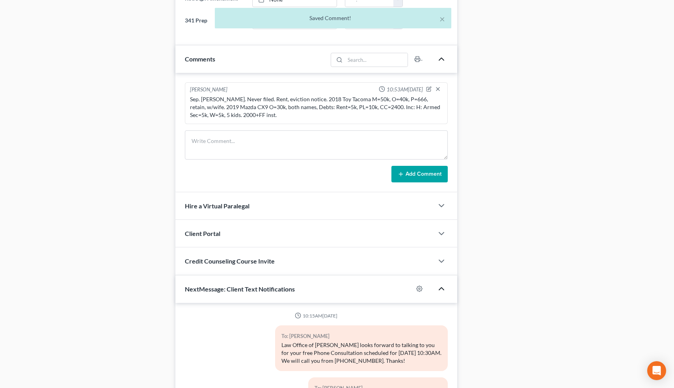
scroll to position [513, 0]
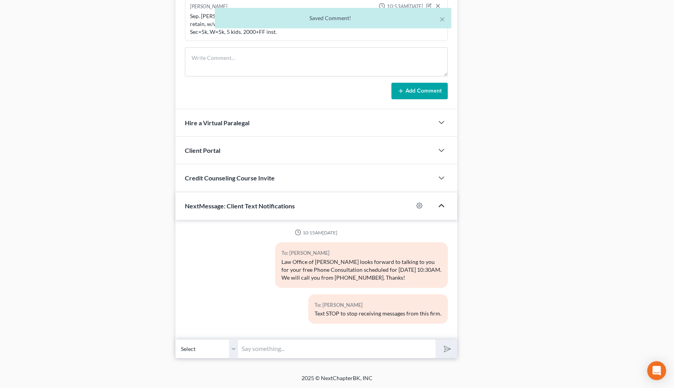
click at [310, 346] on input "text" at bounding box center [336, 348] width 197 height 19
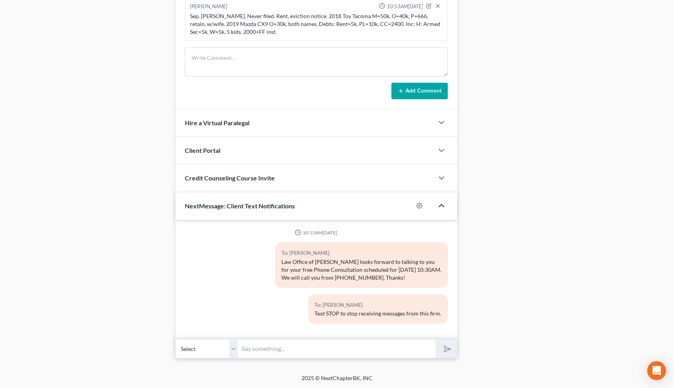
type input "Nice talking to you! Like I said, just reply here if you have any questions or …"
click at [447, 349] on icon "submit" at bounding box center [445, 348] width 11 height 11
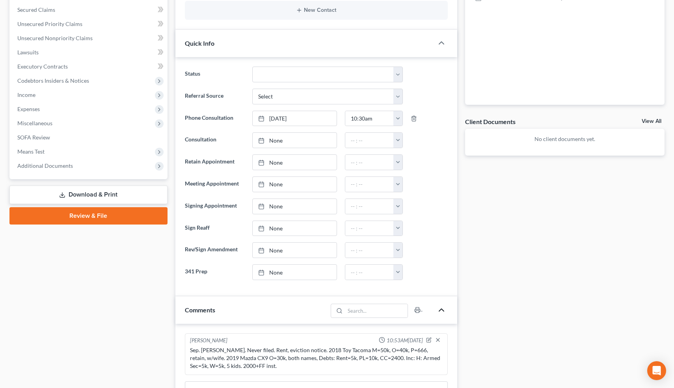
scroll to position [0, 0]
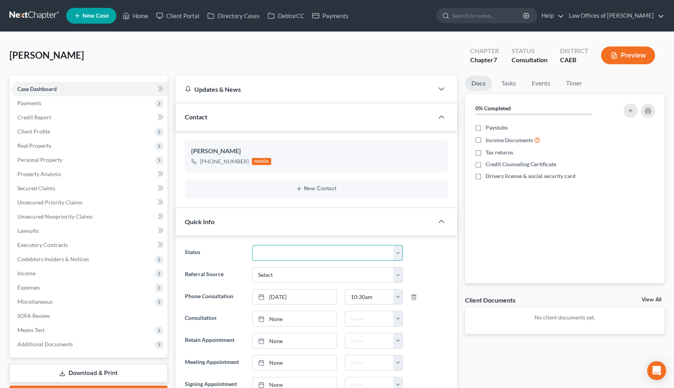
click at [272, 251] on select "Cancelled/Refund Closed Consultation Declined Discharged Filed Income Check In …" at bounding box center [327, 253] width 150 height 16
select select "10"
click at [252, 245] on select "Cancelled/Refund Closed Consultation Declined Discharged Filed Income Check In …" at bounding box center [327, 253] width 150 height 16
click at [137, 15] on link "Home" at bounding box center [135, 16] width 33 height 14
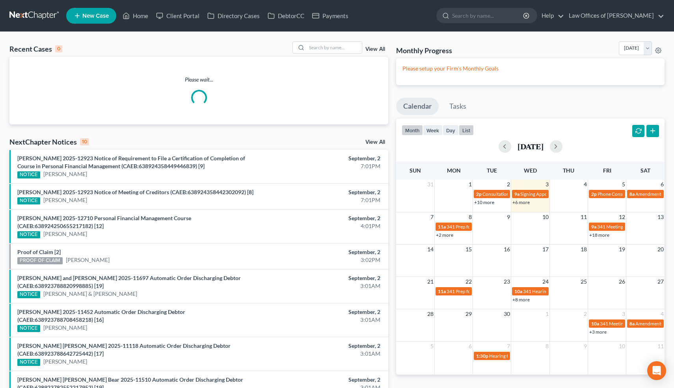
click at [466, 131] on button "list" at bounding box center [466, 130] width 15 height 11
